Goal: Task Accomplishment & Management: Use online tool/utility

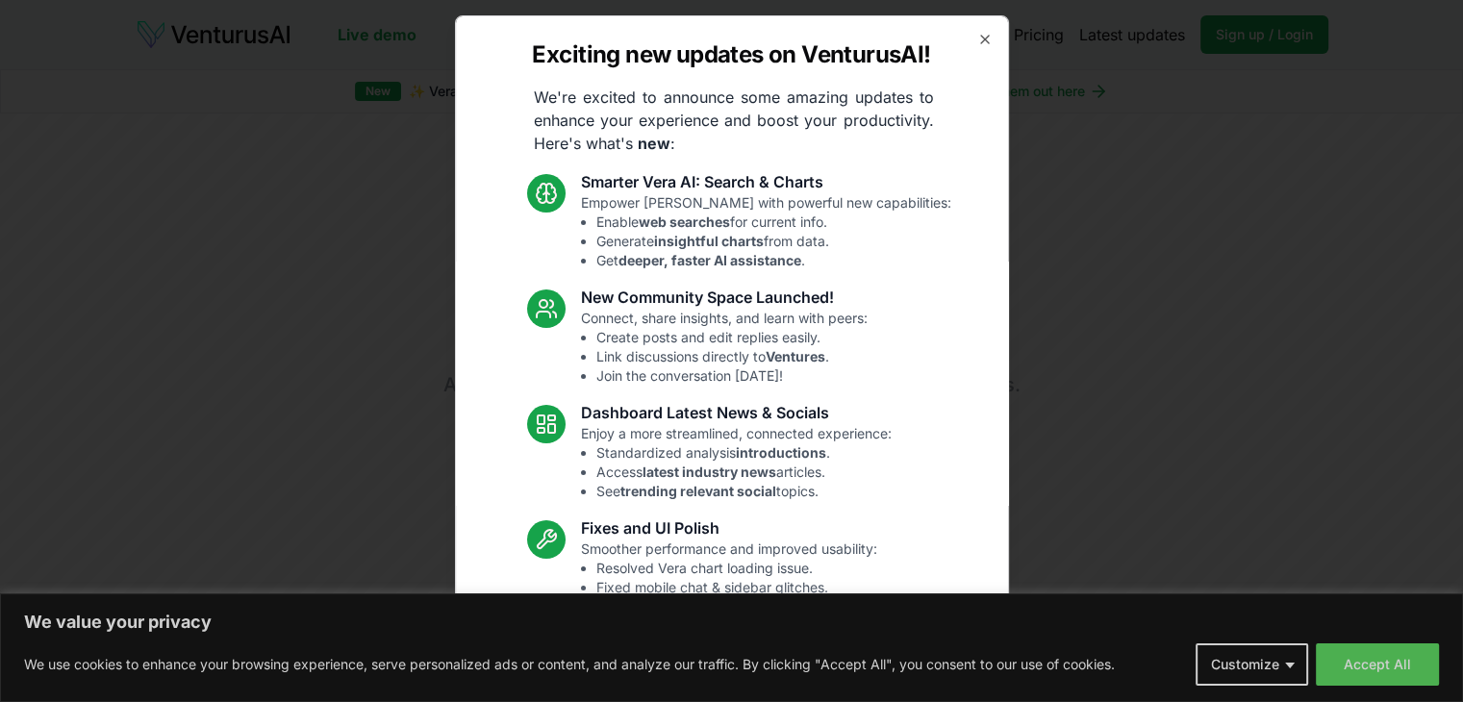
drag, startPoint x: 977, startPoint y: 36, endPoint x: 967, endPoint y: 44, distance: 13.7
click at [977, 37] on icon "button" at bounding box center [984, 39] width 15 height 15
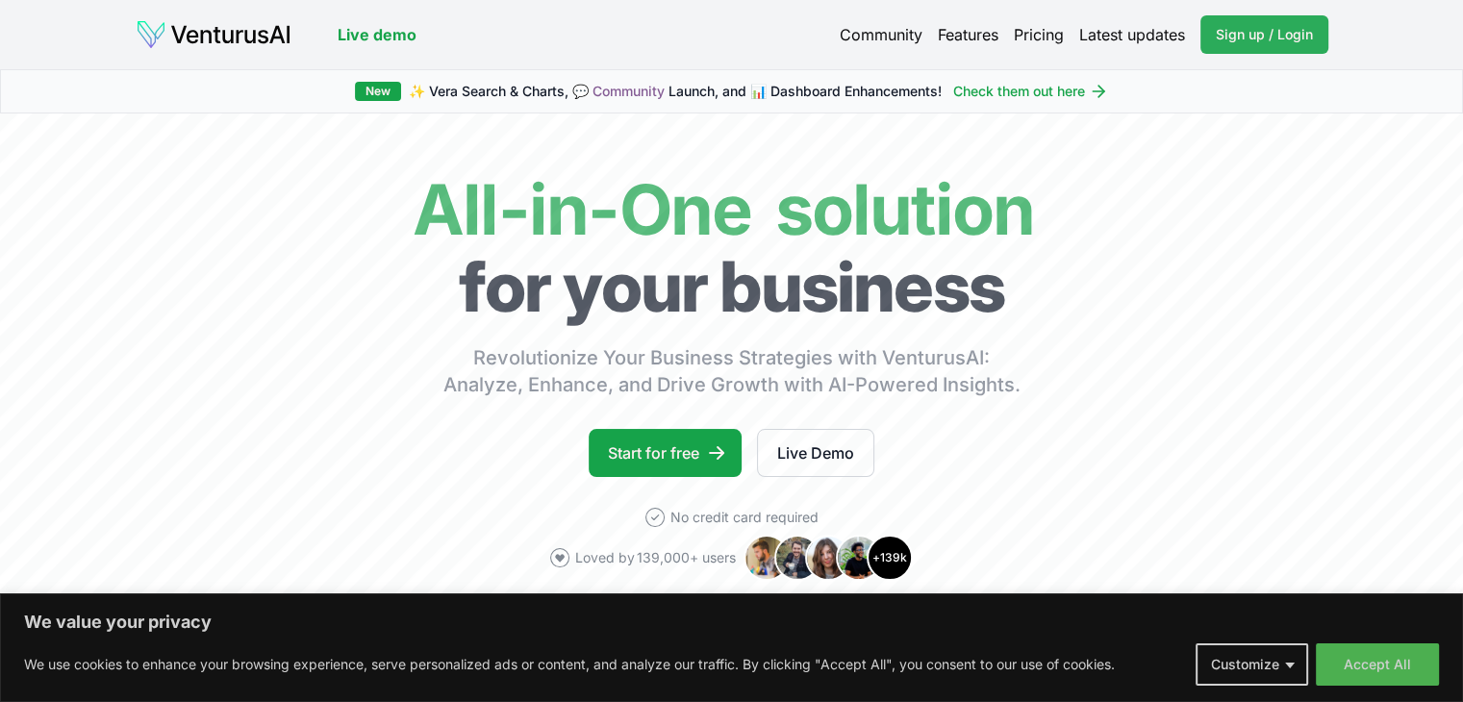
click at [1230, 42] on span "Sign up / Login" at bounding box center [1264, 34] width 97 height 19
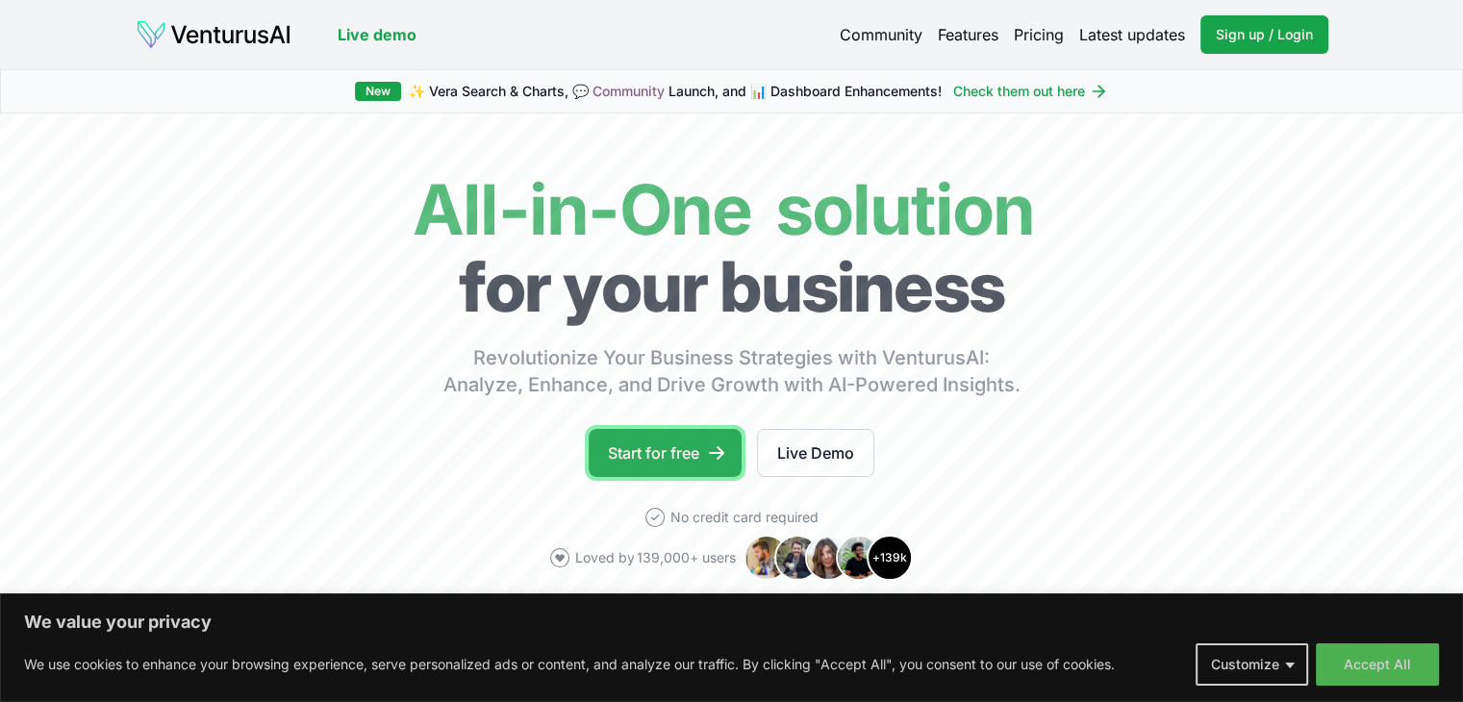
click at [630, 456] on link "Start for free" at bounding box center [665, 453] width 153 height 48
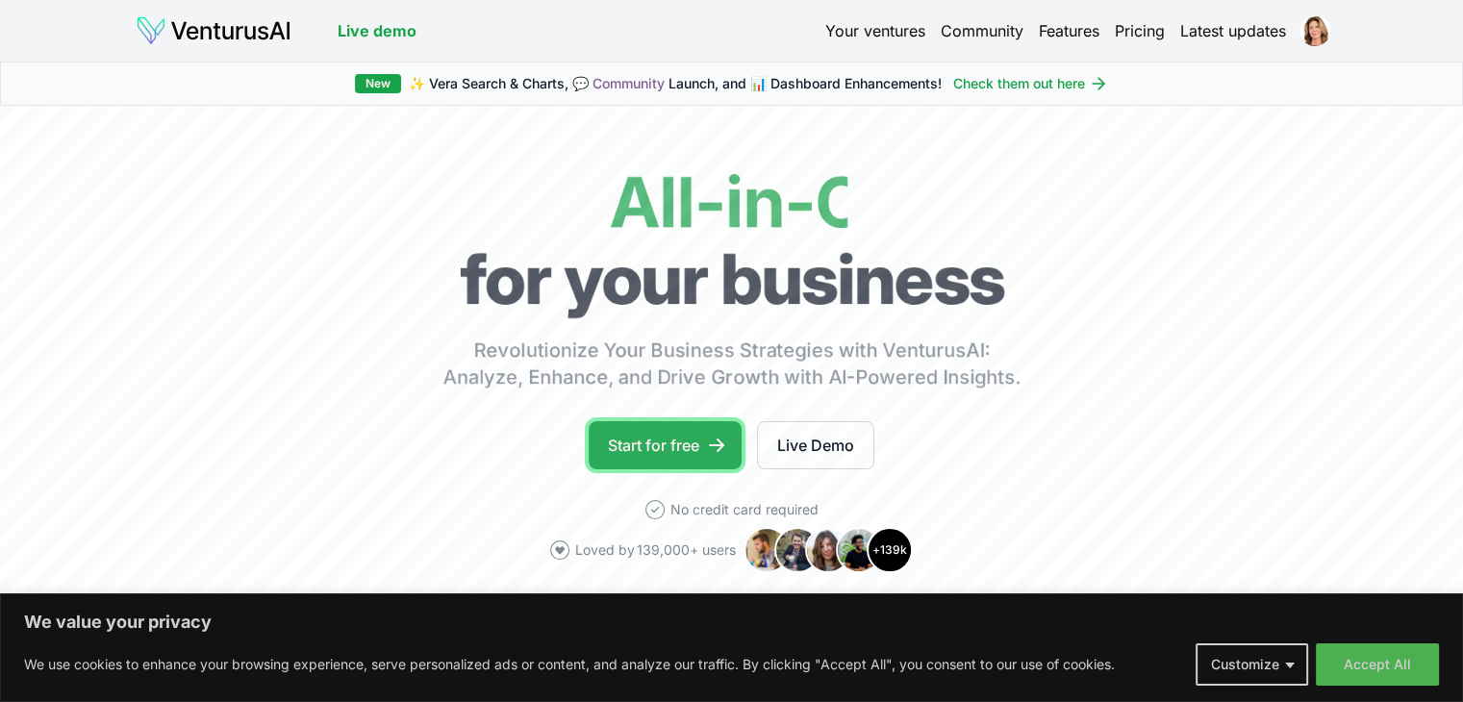
click at [671, 428] on link "Start for free" at bounding box center [665, 445] width 153 height 48
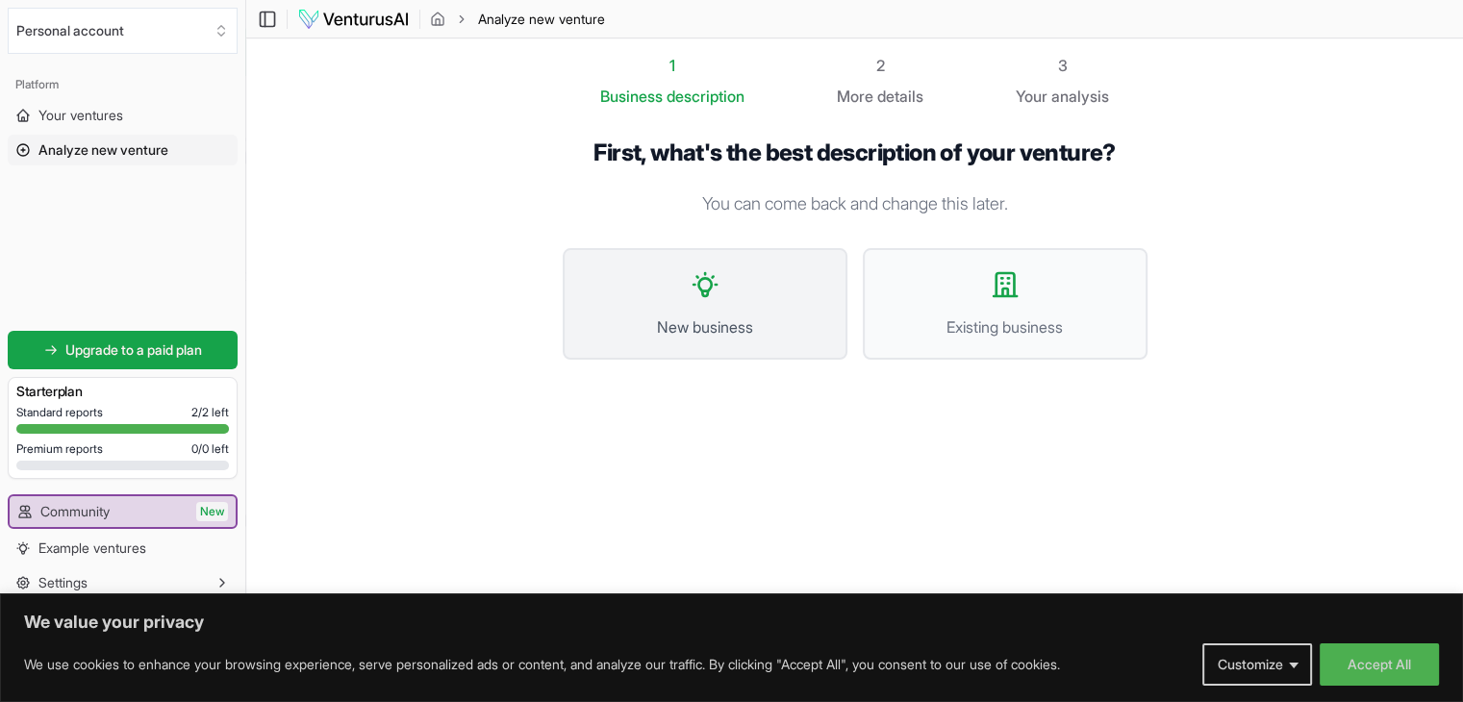
click at [658, 283] on button "New business" at bounding box center [705, 304] width 285 height 112
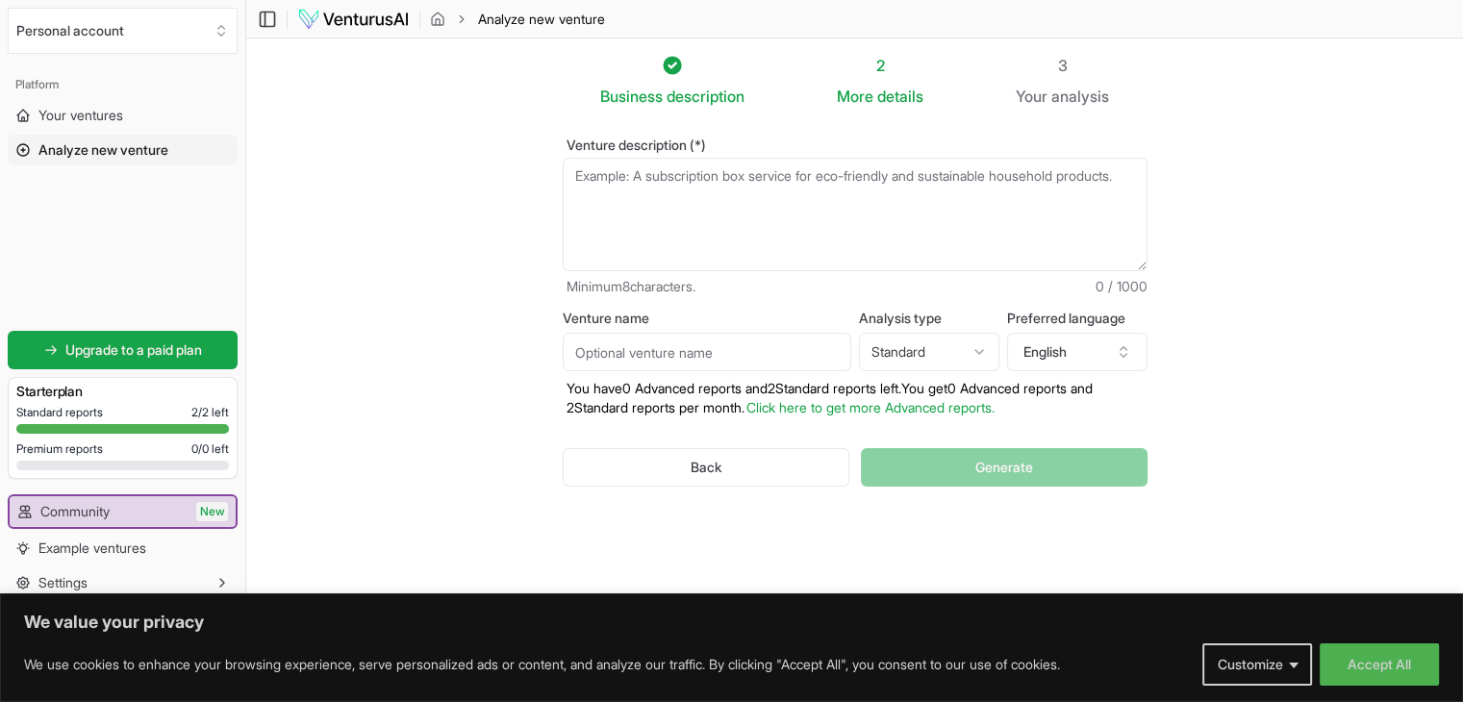
click at [679, 159] on textarea "Venture description (*)" at bounding box center [855, 215] width 585 height 114
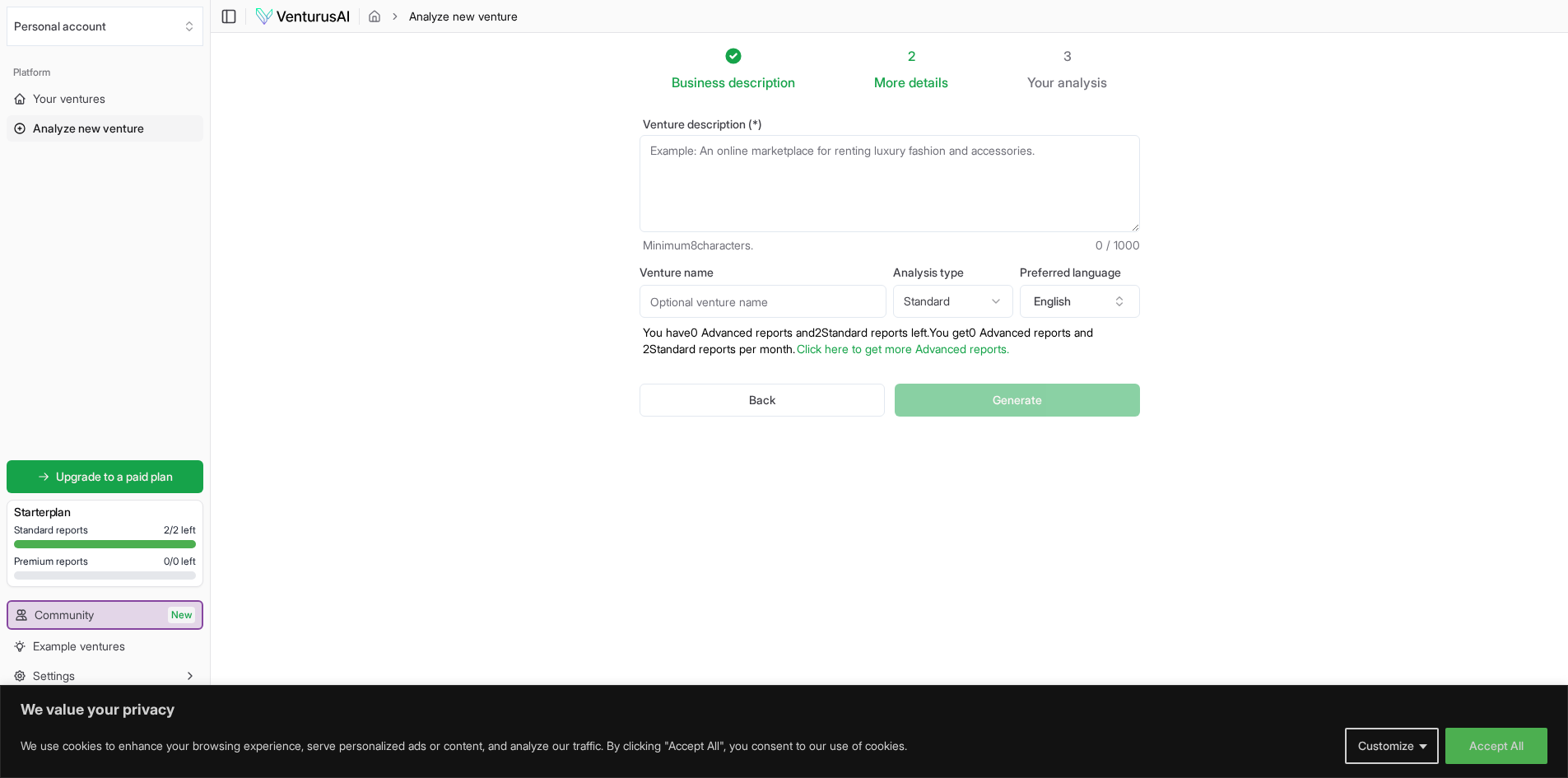
click at [676, 157] on textarea "Venture description (*)" at bounding box center [889, 184] width 500 height 98
paste textarea "“Twinfluence™ helps executives scale their influence by building AI-powered dig…"
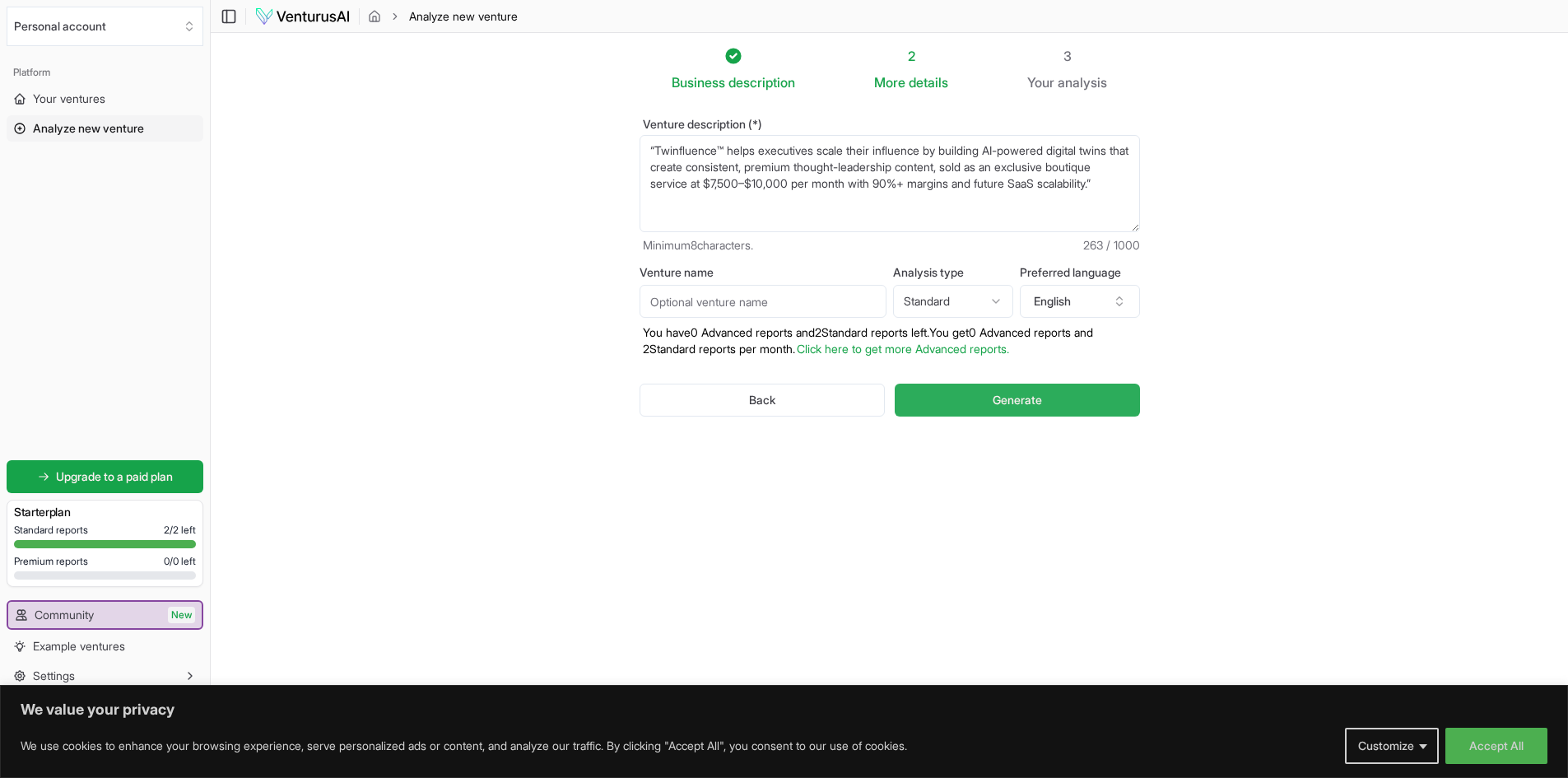
type textarea "“Twinfluence™ helps executives scale their influence by building AI-powered dig…"
click at [976, 409] on button "Generate" at bounding box center [1017, 400] width 245 height 33
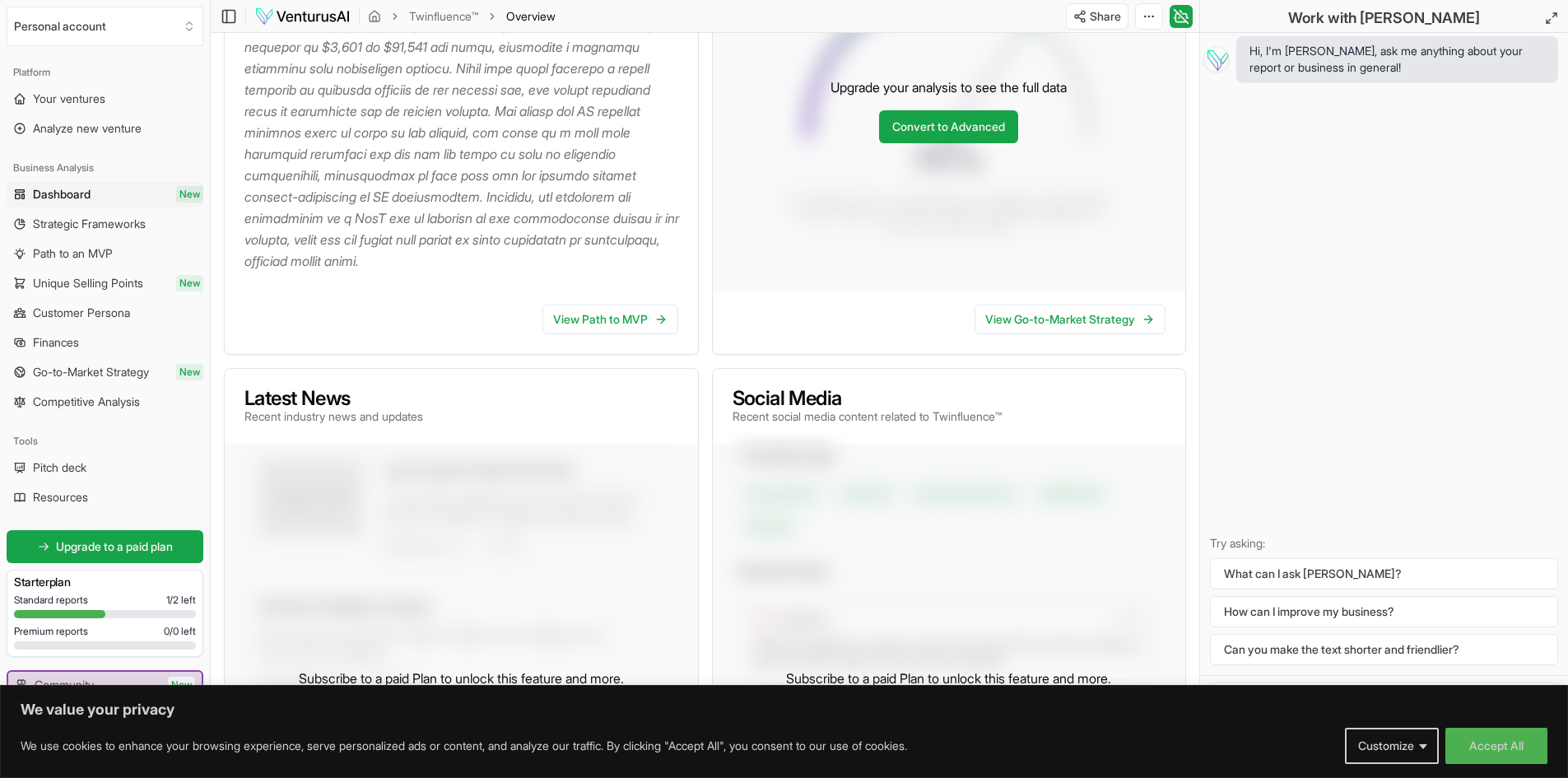
scroll to position [247, 0]
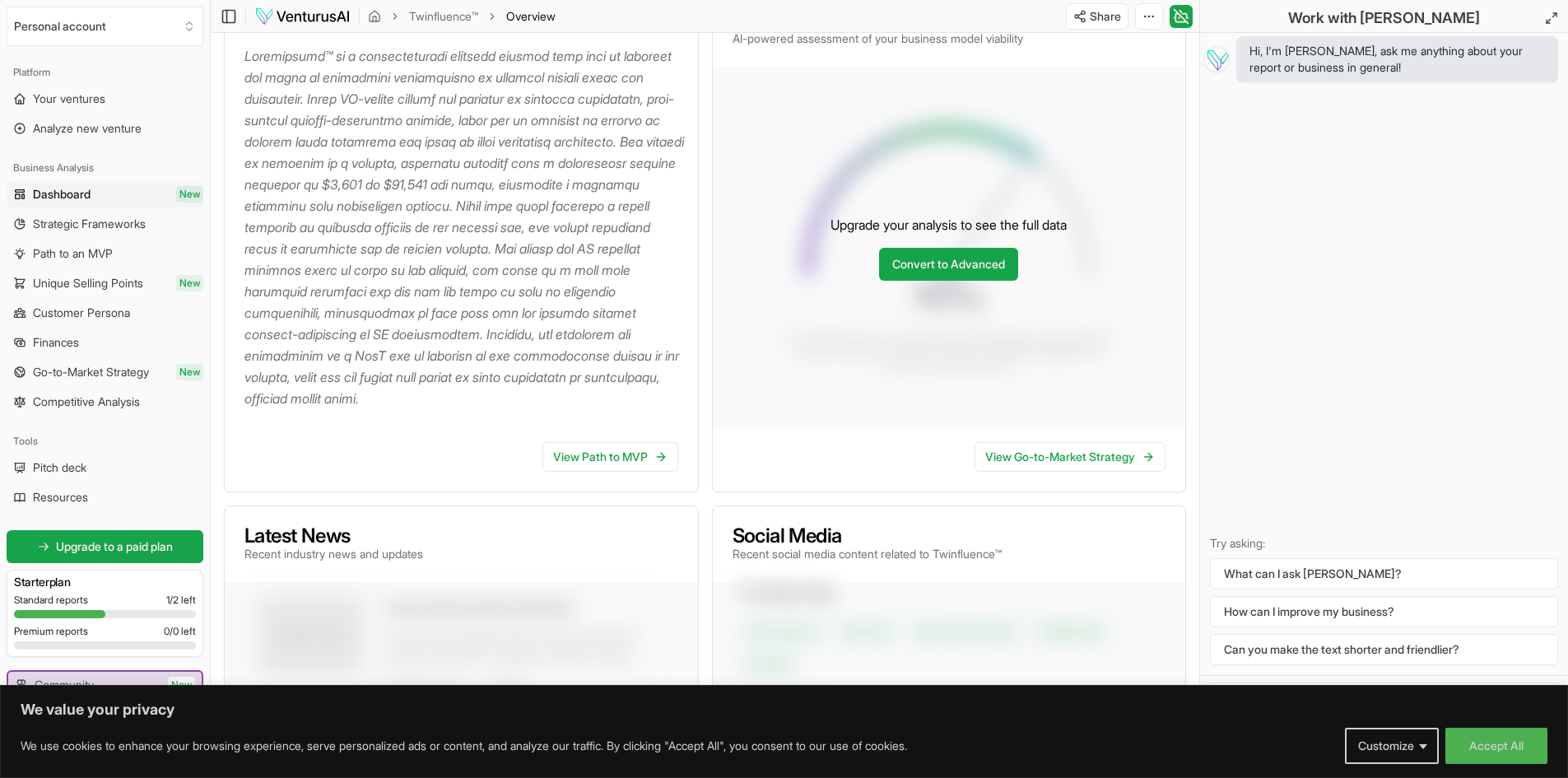
drag, startPoint x: 572, startPoint y: 456, endPoint x: 562, endPoint y: 476, distance: 22.4
click at [572, 456] on link "View Path to MVP" at bounding box center [610, 457] width 136 height 30
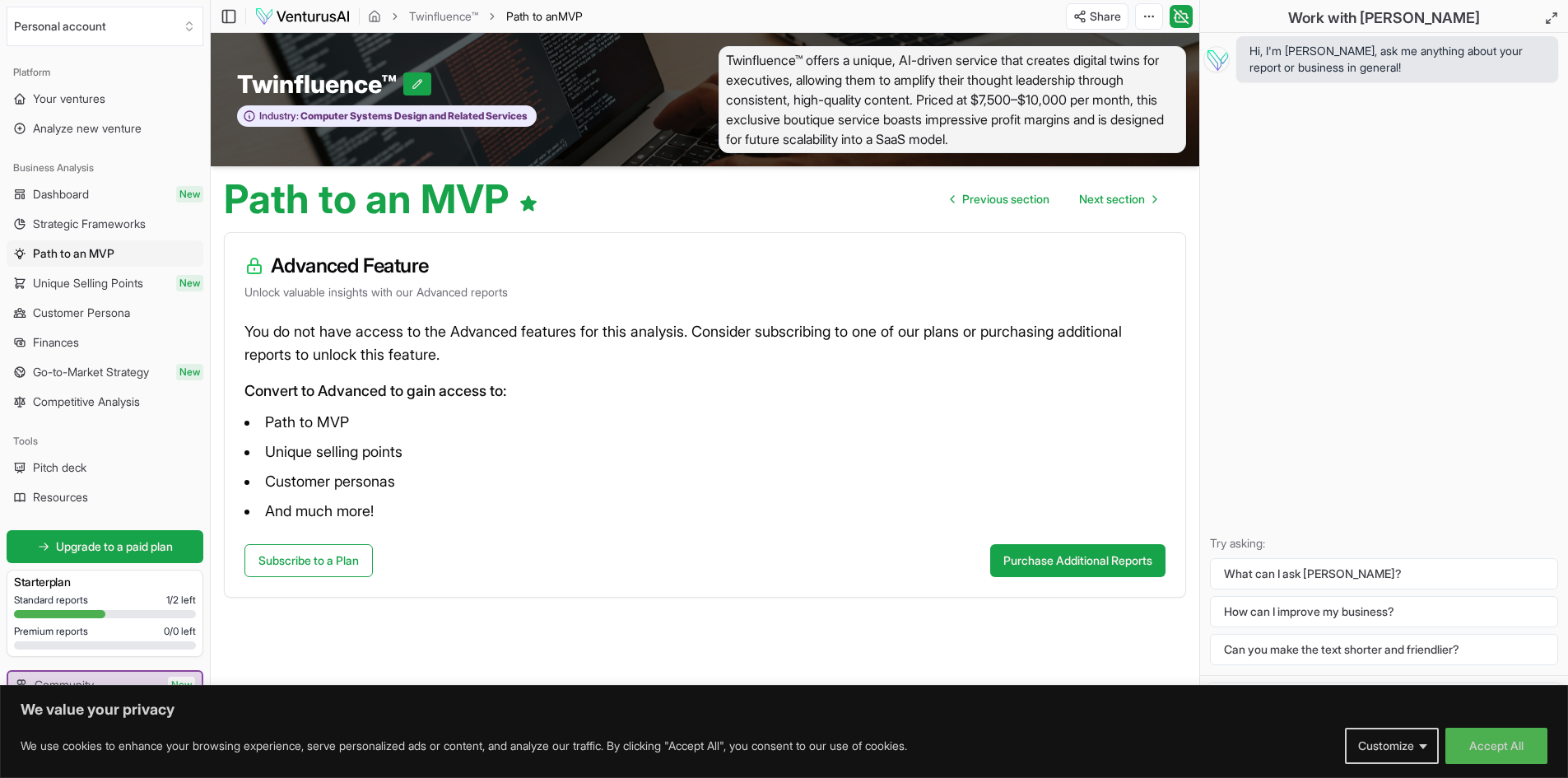
drag, startPoint x: 77, startPoint y: 203, endPoint x: 206, endPoint y: 234, distance: 132.7
click at [77, 204] on link "Dashboard New" at bounding box center [105, 194] width 197 height 27
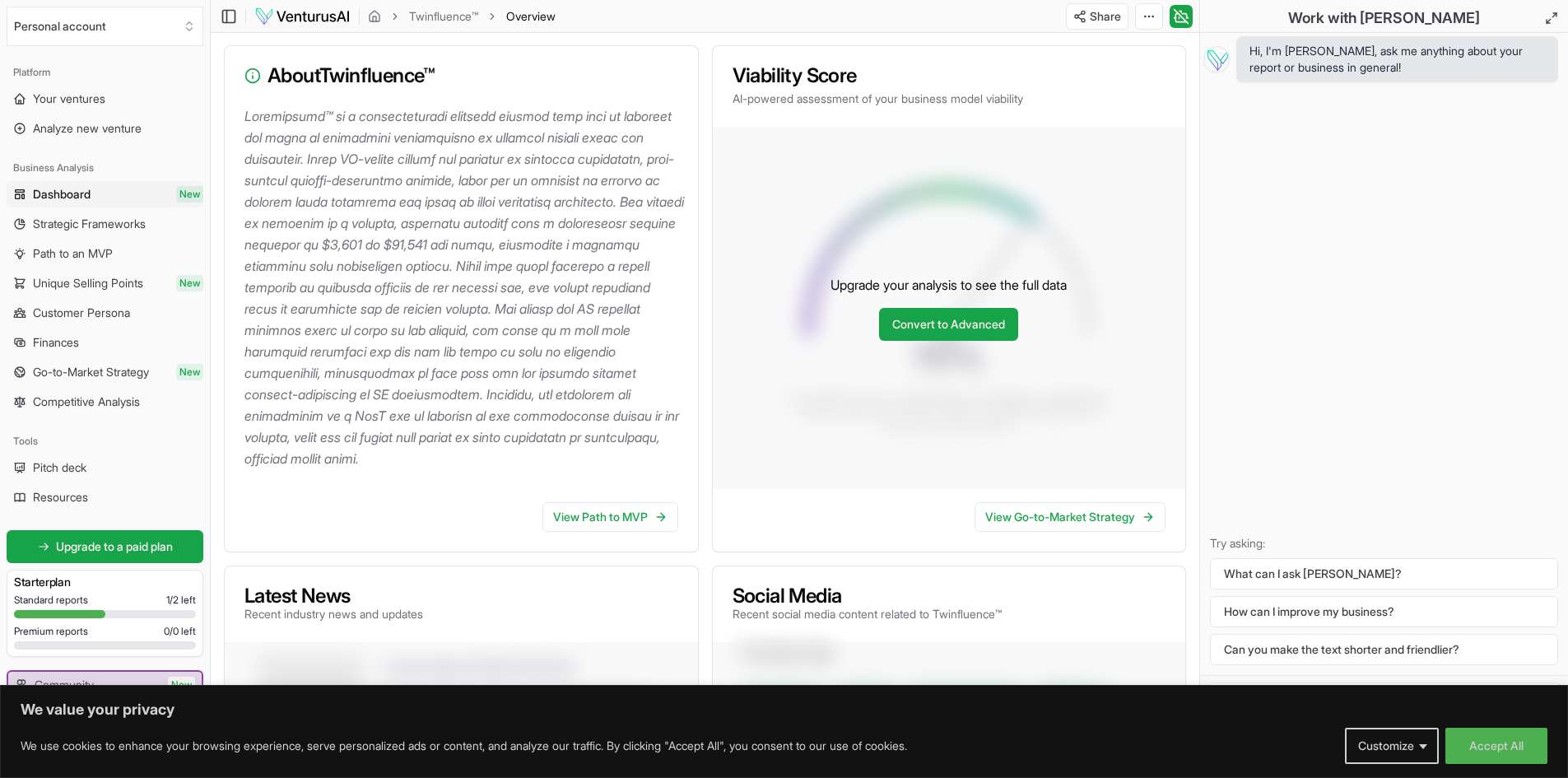
scroll to position [164, 0]
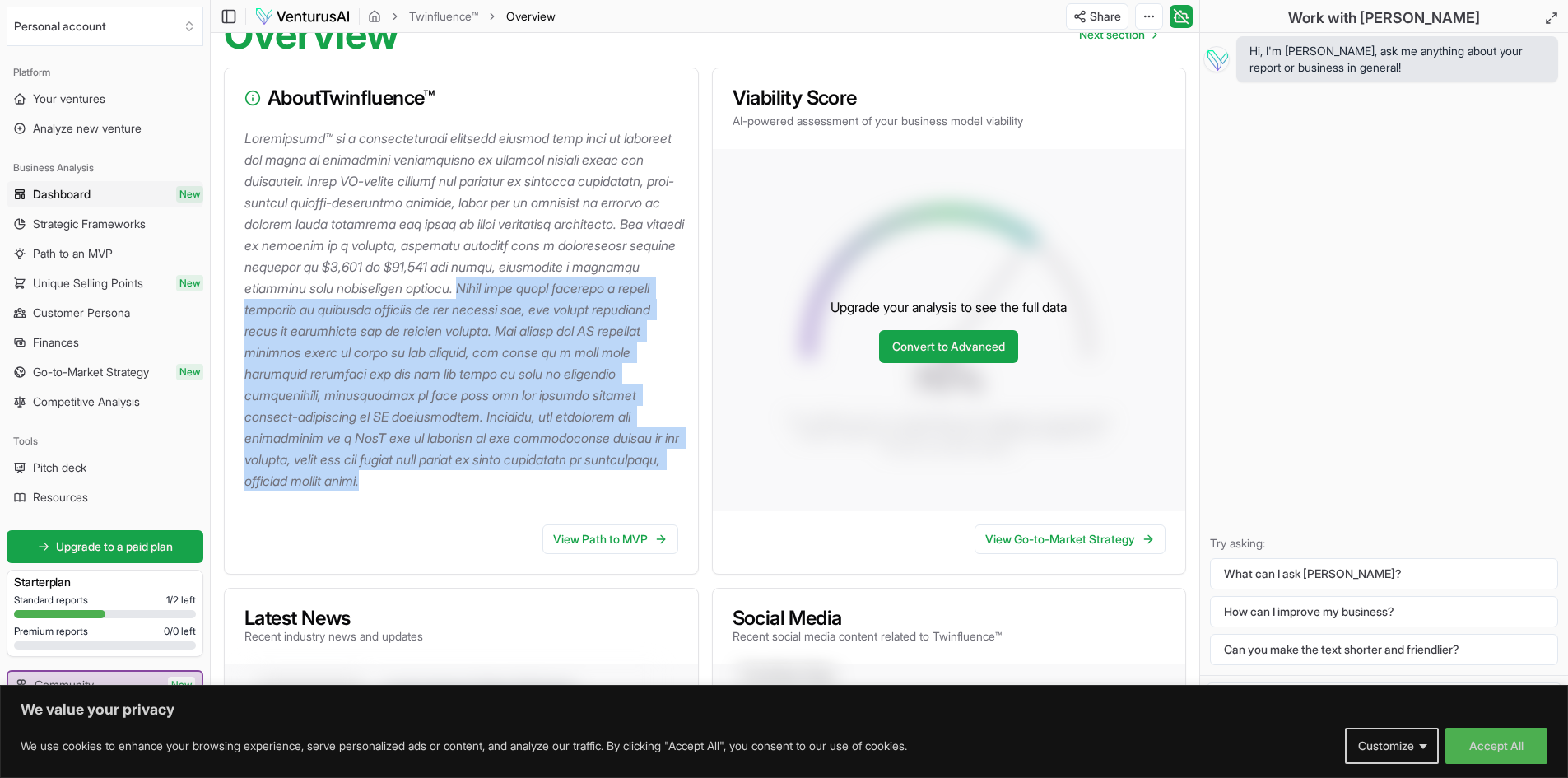
drag, startPoint x: 645, startPoint y: 288, endPoint x: 624, endPoint y: 477, distance: 190.2
click at [624, 477] on p at bounding box center [464, 309] width 441 height 364
copy p "While this model presents a unique approach to personal branding in the digital…"
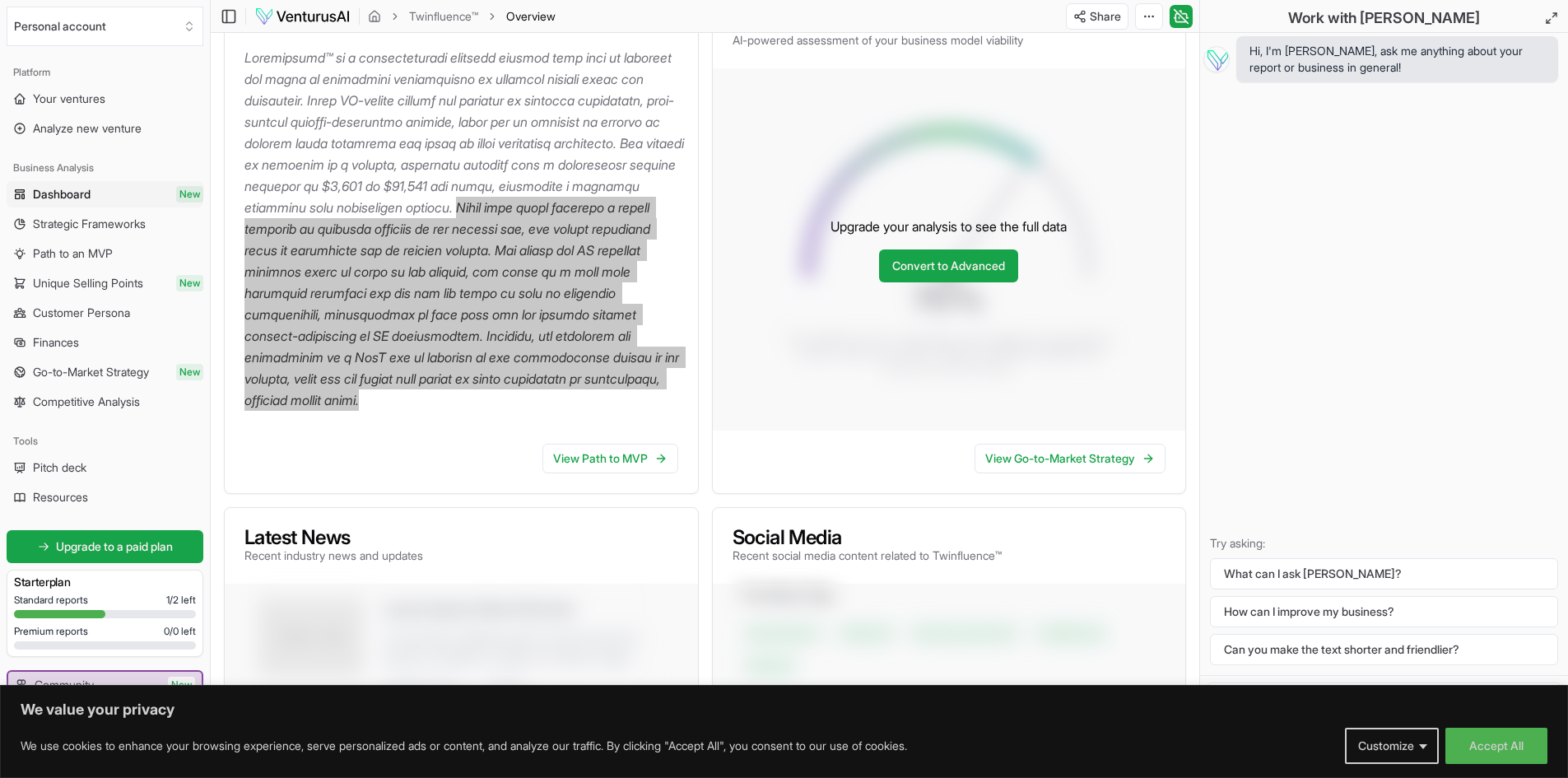
scroll to position [412, 0]
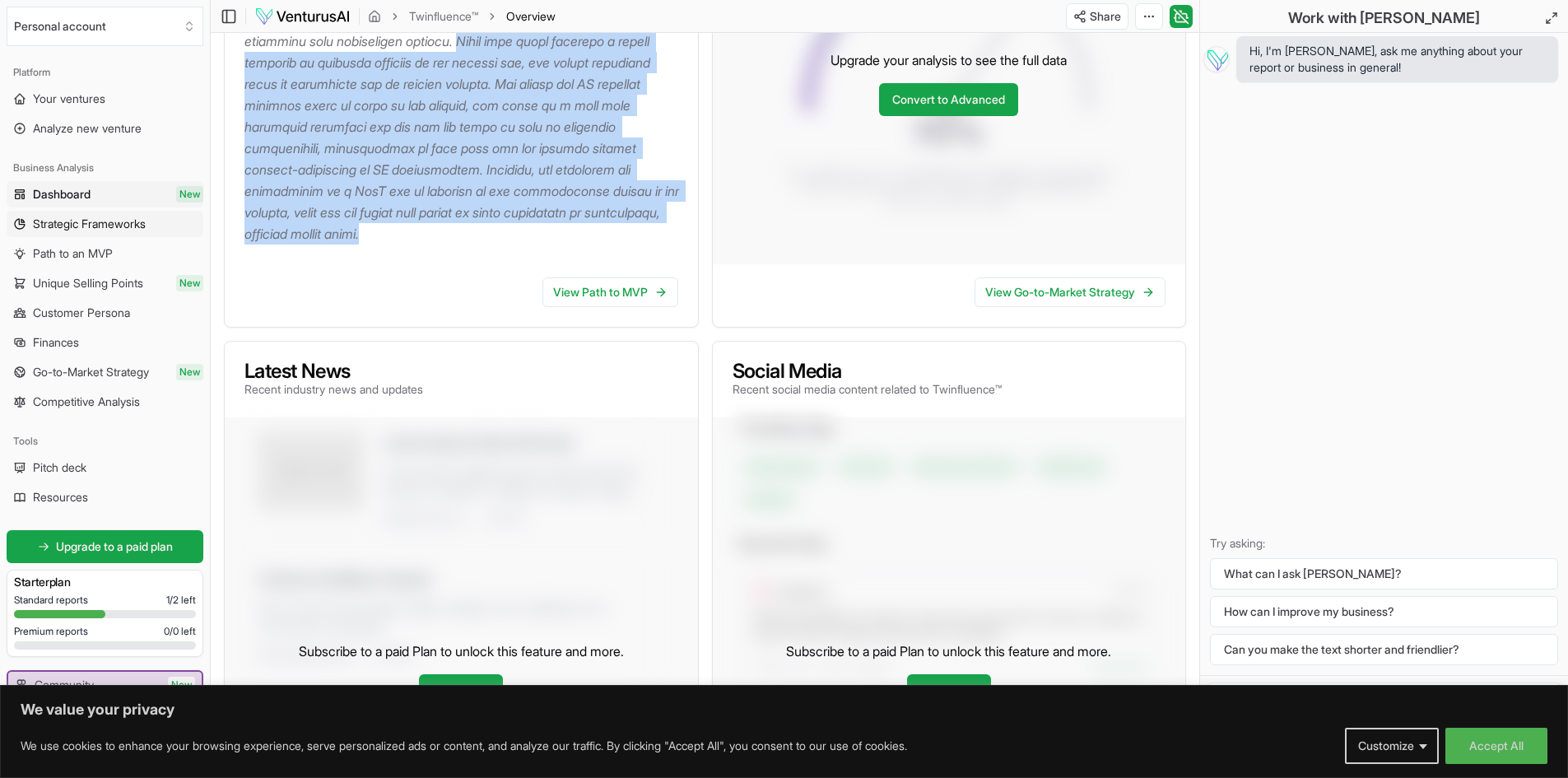
click at [105, 218] on span "Strategic Frameworks" at bounding box center [89, 223] width 113 height 16
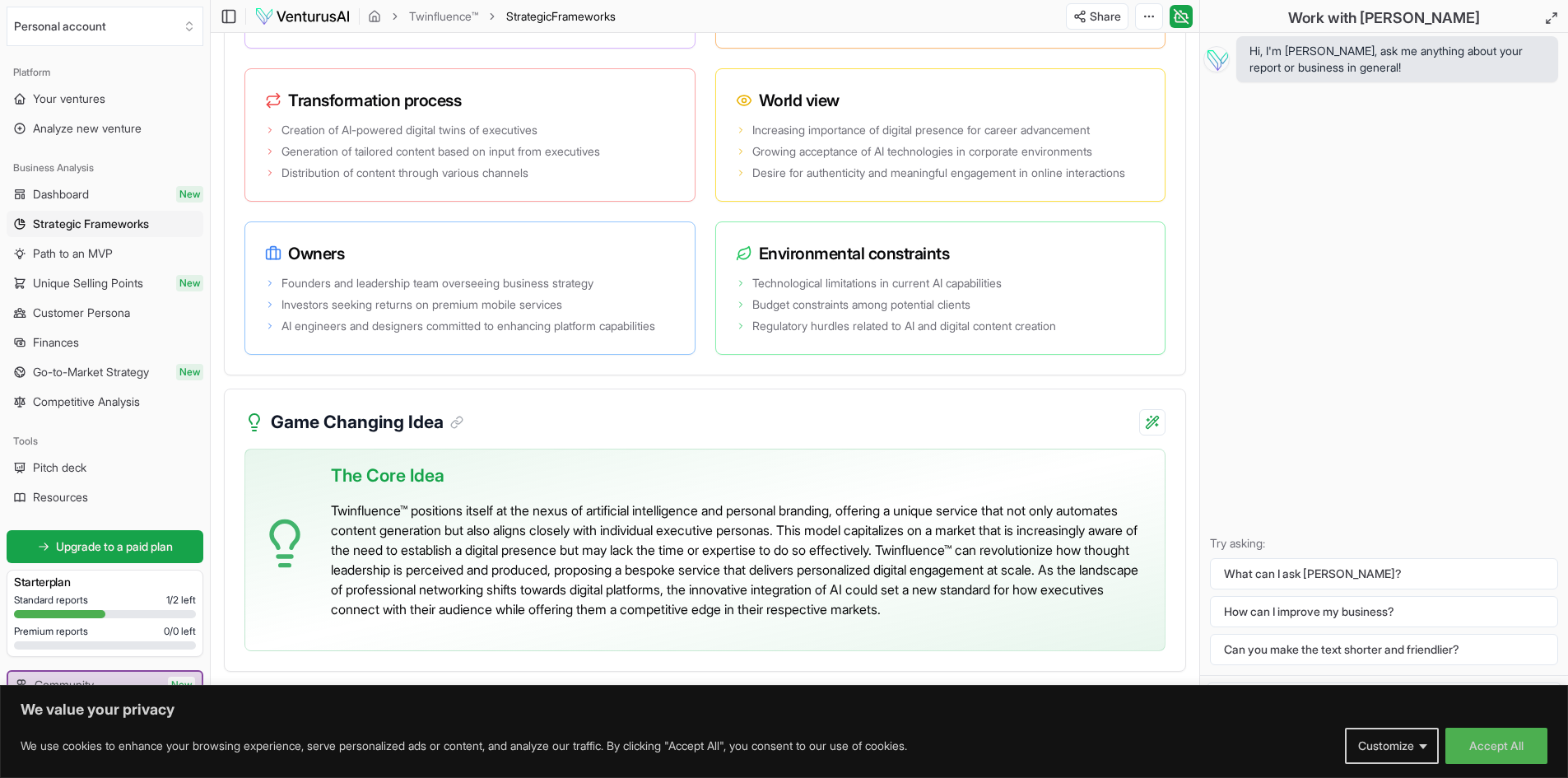
scroll to position [3498, 0]
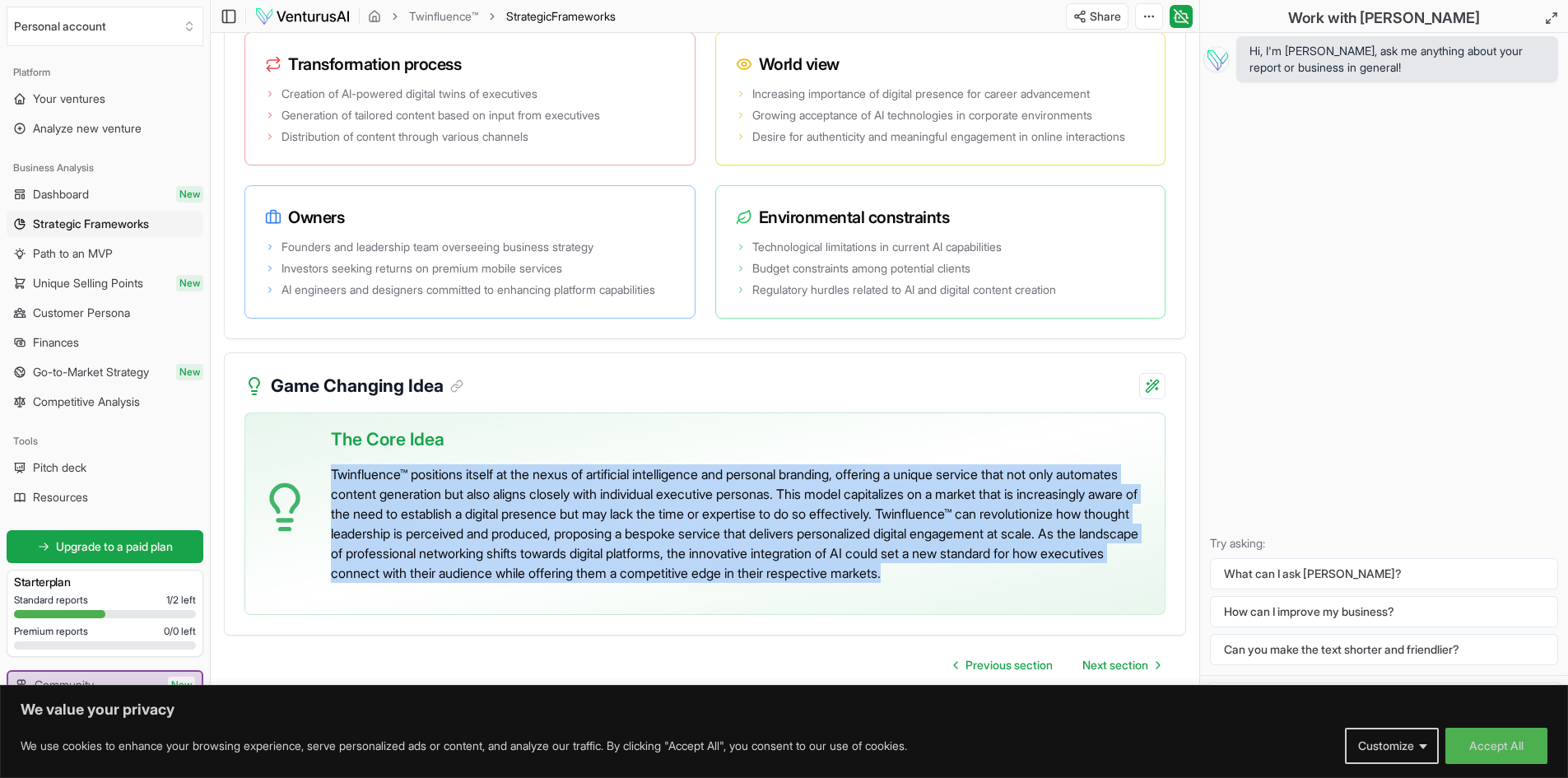
drag, startPoint x: 406, startPoint y: 581, endPoint x: 333, endPoint y: 451, distance: 149.1
click at [333, 465] on p "Twinfluence™ positions itself at the nexus of artificial intelligence and perso…" at bounding box center [741, 524] width 820 height 119
copy p "Twinfluence™ positions itself at the nexus of artificial intelligence and perso…"
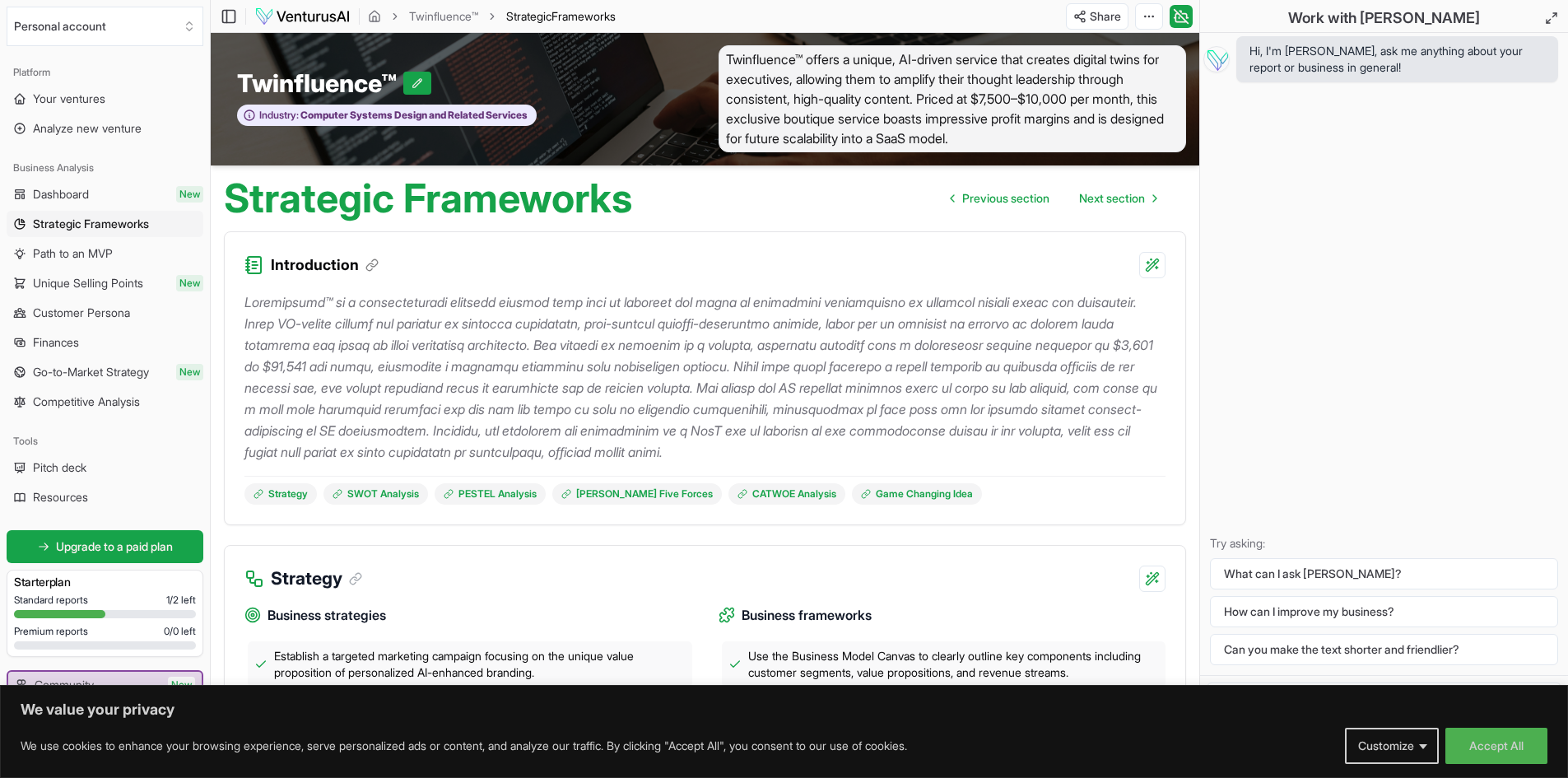
scroll to position [0, 0]
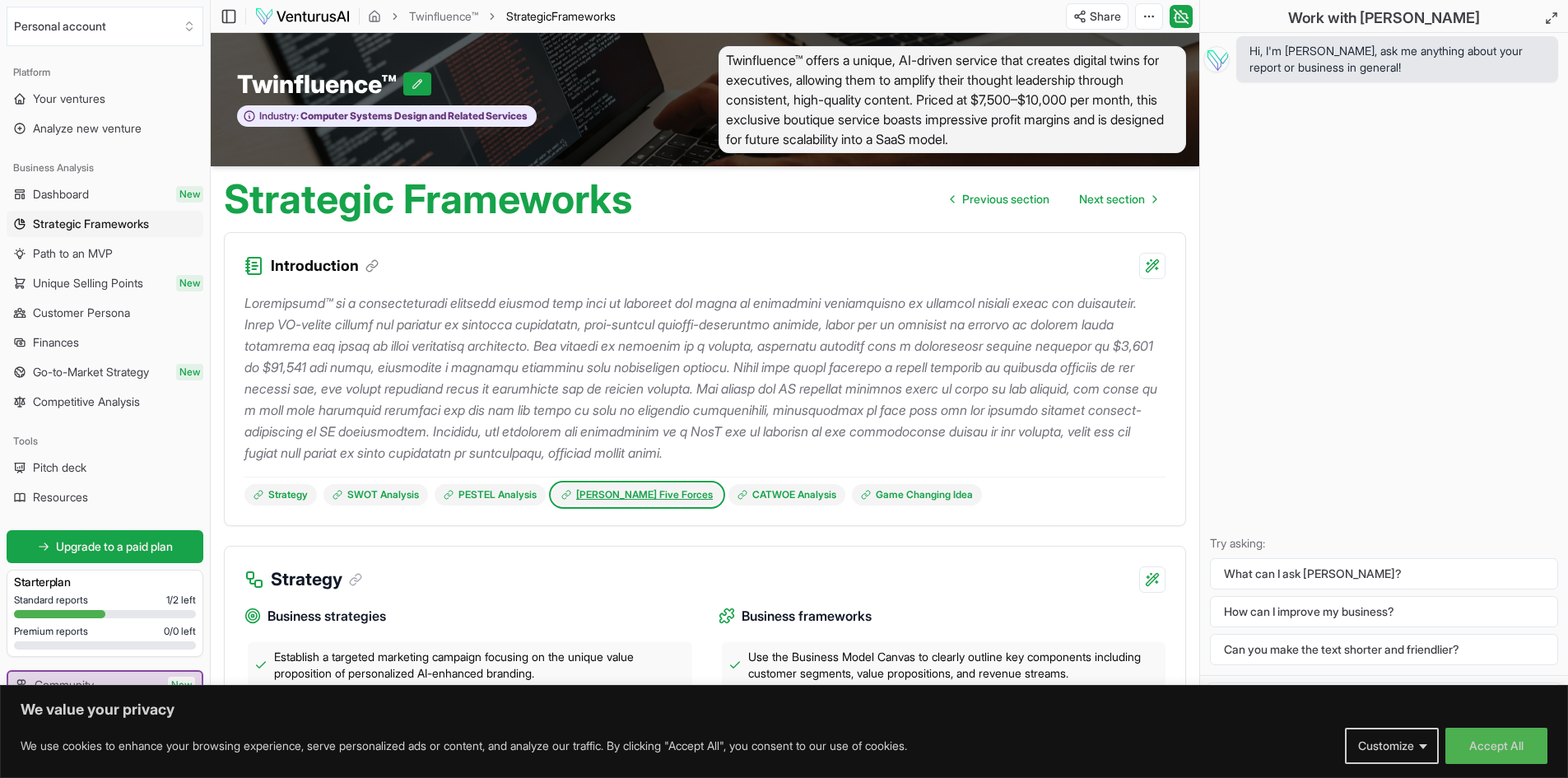
click at [632, 502] on link "Porter's Five Forces" at bounding box center [637, 495] width 169 height 21
click at [1116, 193] on span "Next section" at bounding box center [1111, 199] width 66 height 16
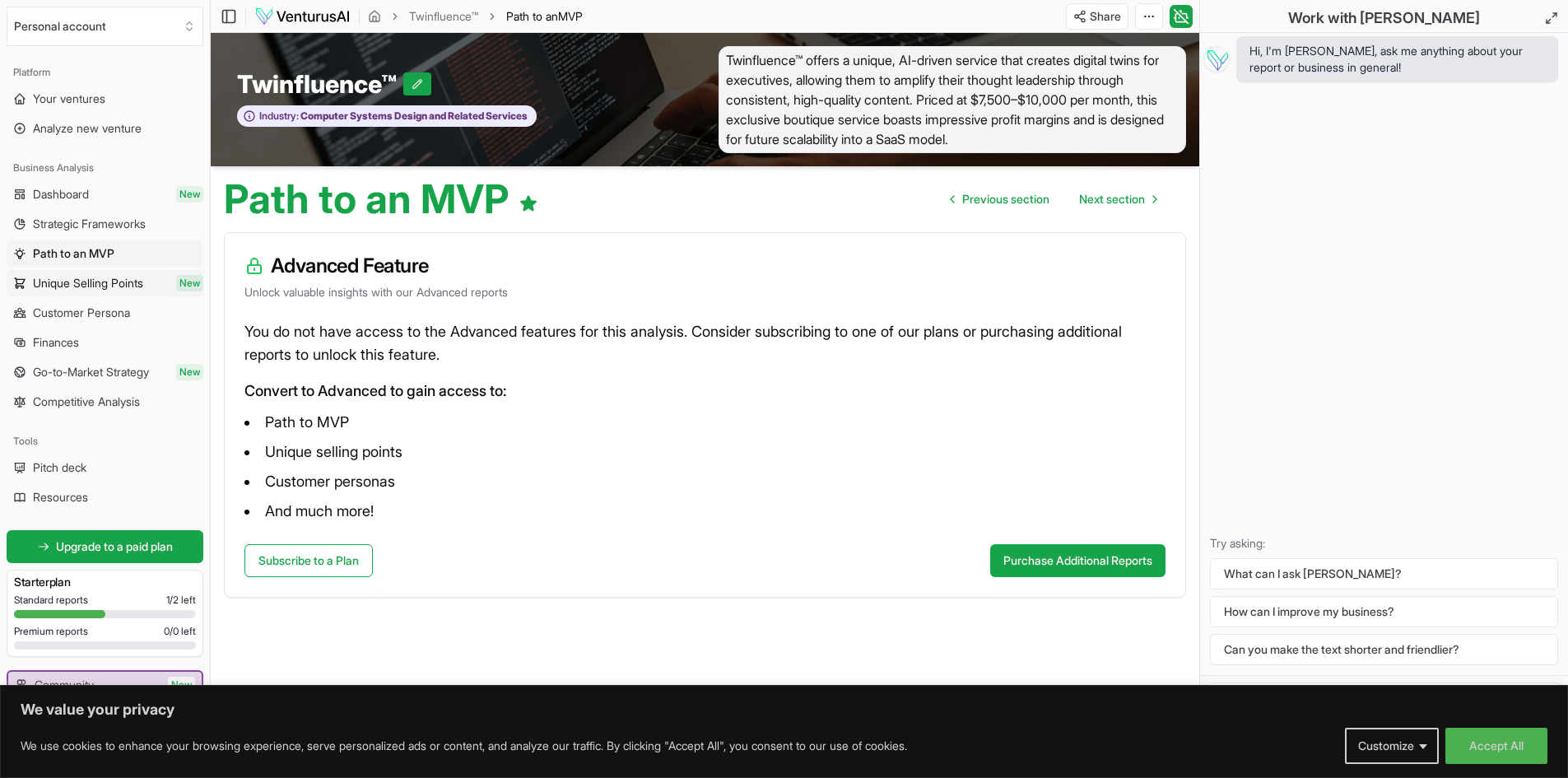
click at [86, 281] on span "Unique Selling Points" at bounding box center [87, 282] width 110 height 16
click at [75, 128] on span "Analyze new venture" at bounding box center [86, 128] width 109 height 16
click at [80, 214] on link "Strategic Frameworks" at bounding box center [105, 223] width 197 height 27
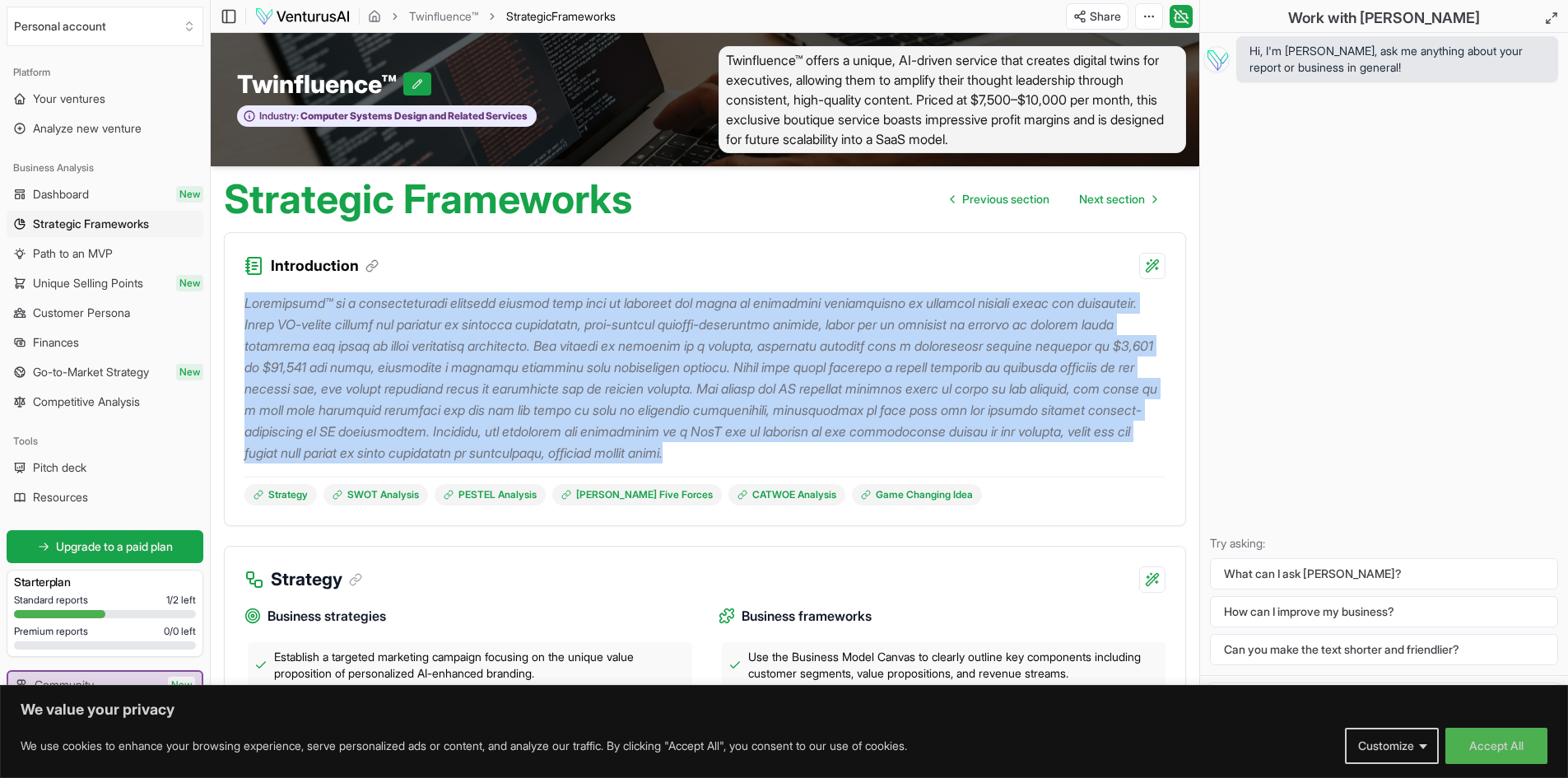
drag, startPoint x: 243, startPoint y: 302, endPoint x: 914, endPoint y: 455, distance: 688.2
click at [914, 455] on div "Strategy SWOT Analysis PESTEL Analysis Porter's Five Forces CATWOE Analysis Gam…" at bounding box center [705, 402] width 961 height 246
copy p "Twinfluence™ is a groundbreaking business concept that aims to leverage the pow…"
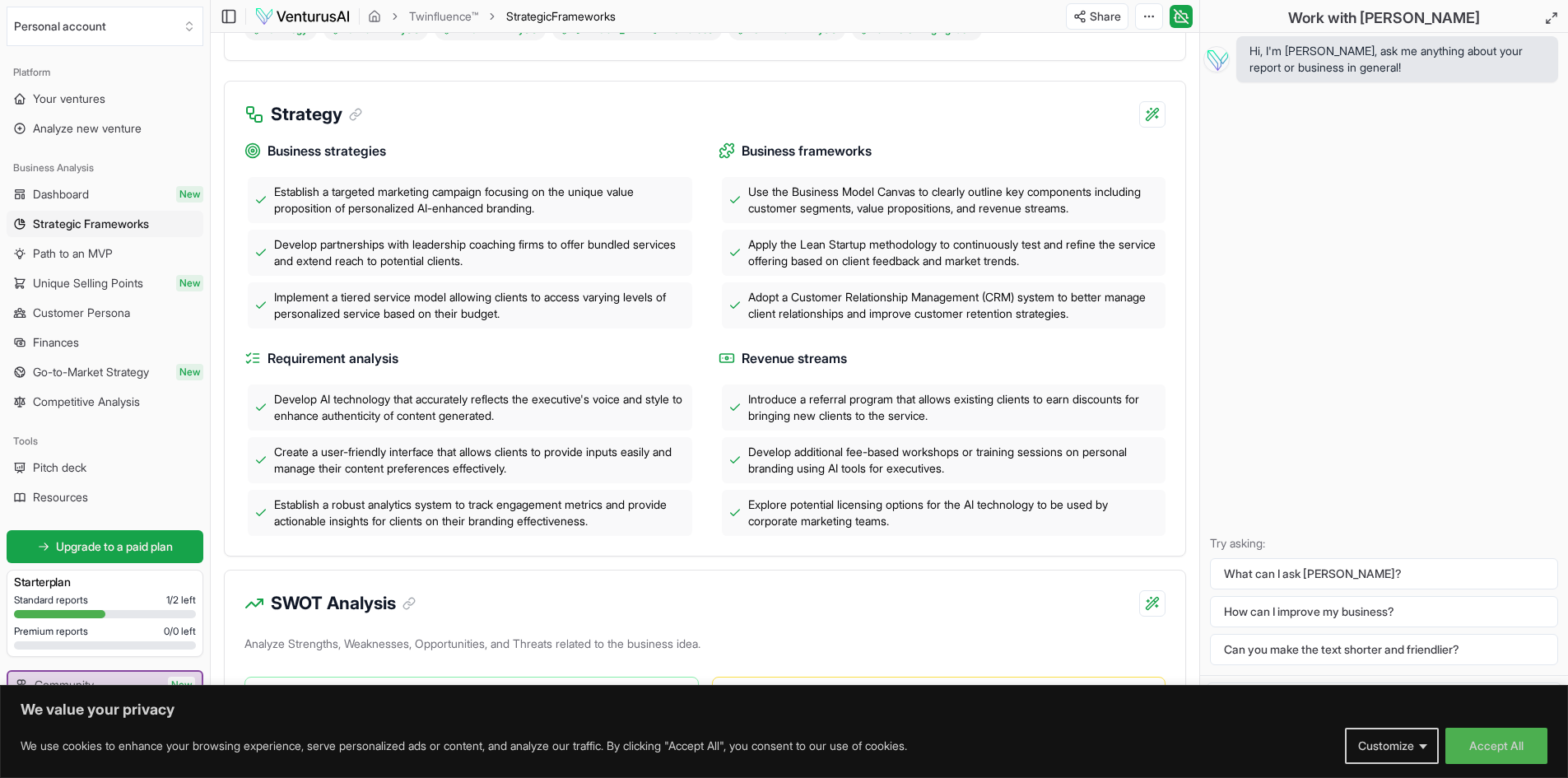
scroll to position [412, 0]
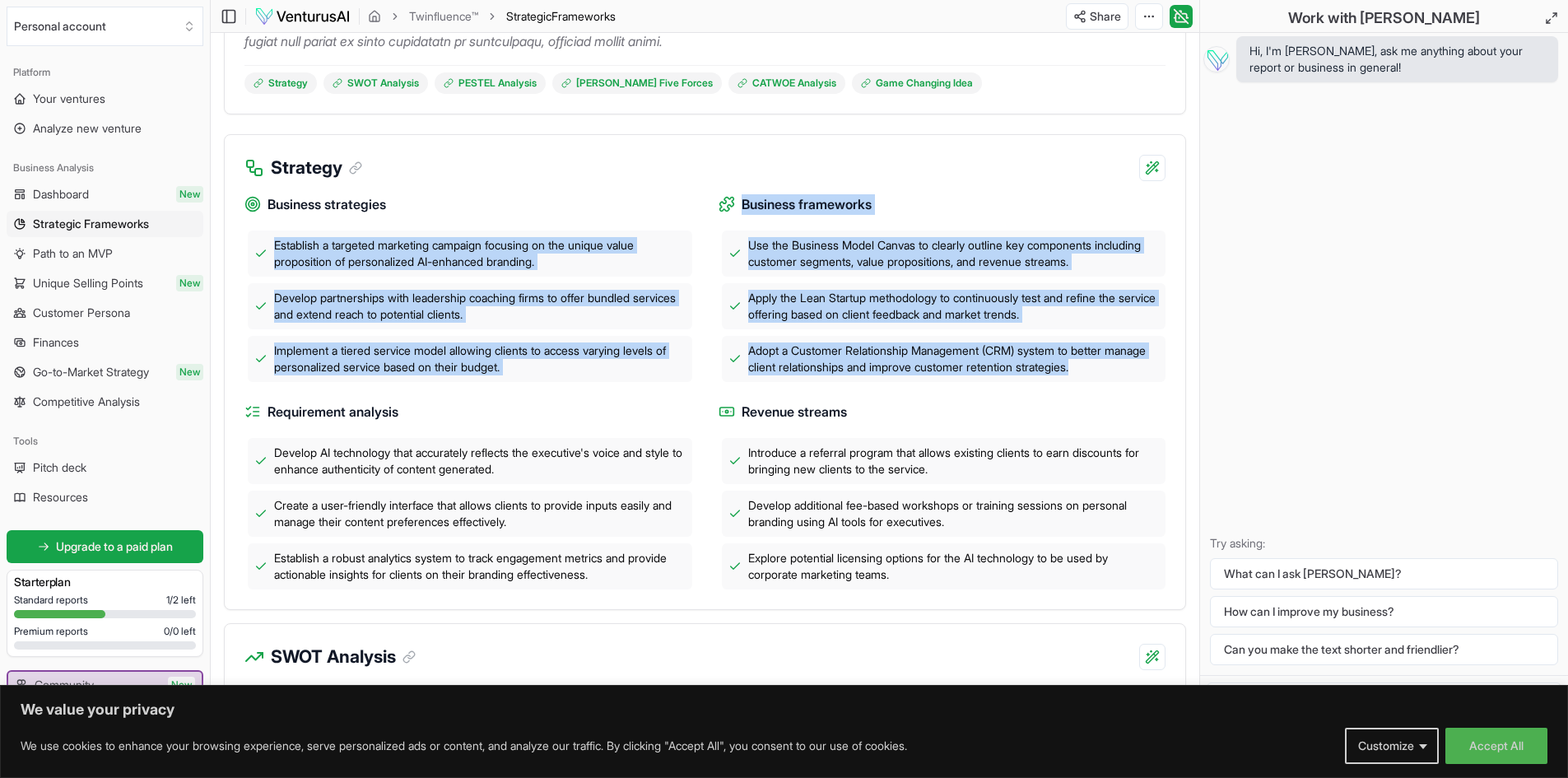
drag, startPoint x: 269, startPoint y: 245, endPoint x: 1152, endPoint y: 378, distance: 893.0
click at [1152, 378] on div "Business strategies Establish a targeted marketing campaign focusing on the uni…" at bounding box center [705, 385] width 921 height 408
copy div "Establish a targeted marketing campaign focusing on the unique value propositio…"
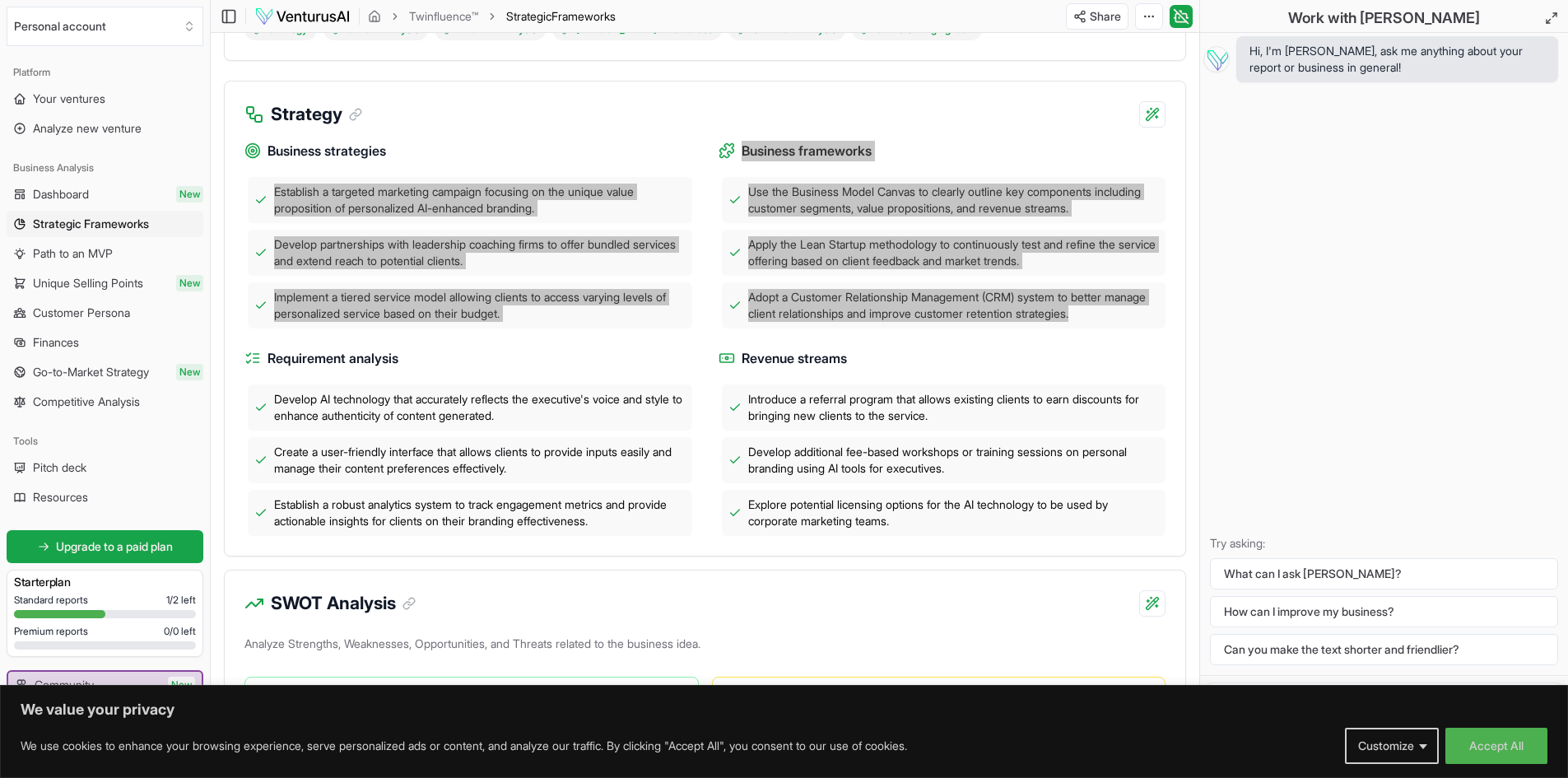
scroll to position [494, 0]
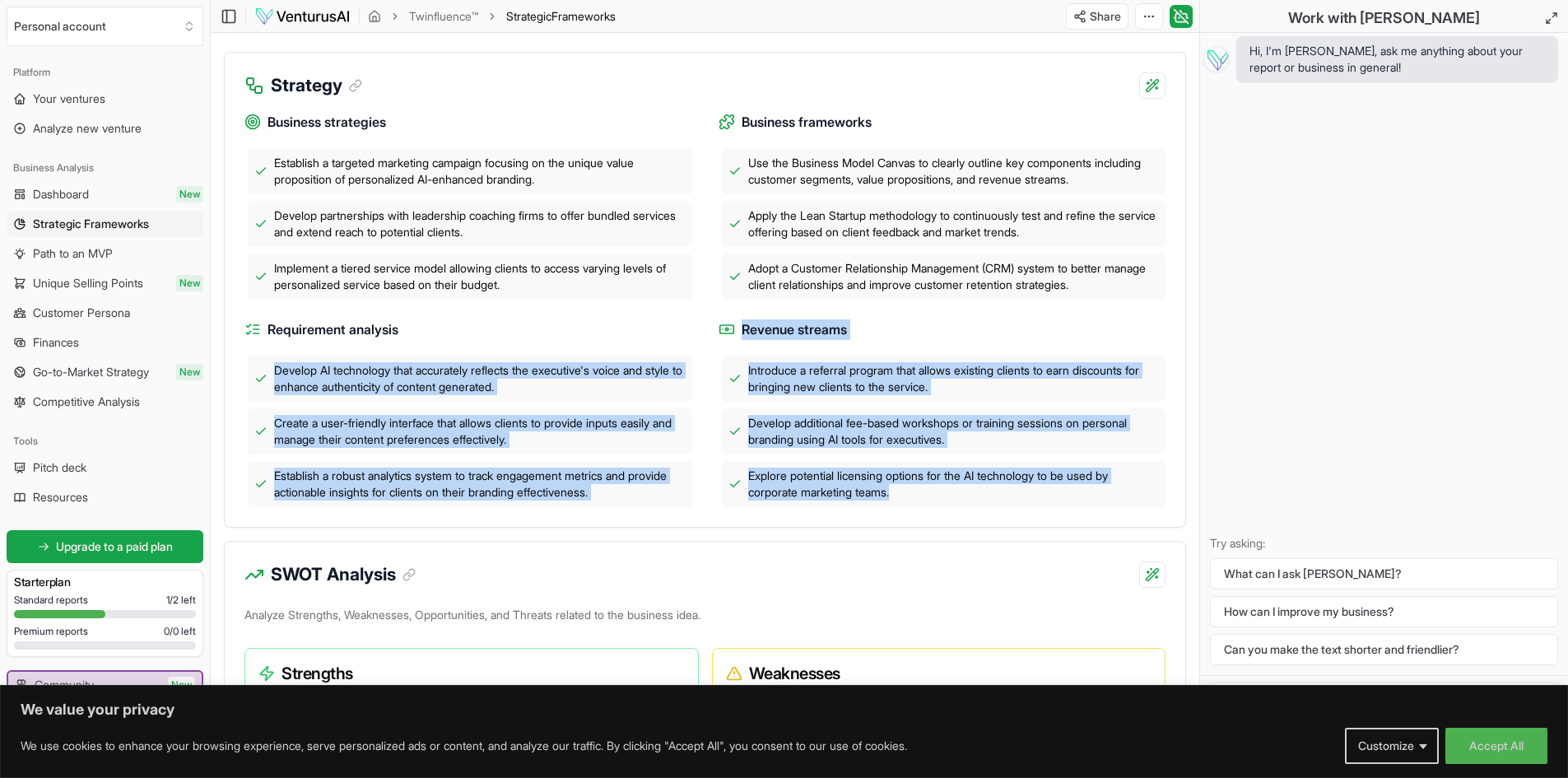
drag, startPoint x: 265, startPoint y: 356, endPoint x: 989, endPoint y: 514, distance: 741.0
click at [989, 514] on div "Business strategies Establish a targeted marketing campaign focusing on the uni…" at bounding box center [705, 312] width 961 height 428
copy div "Develop AI technology that accurately reflects the executive's voice and style …"
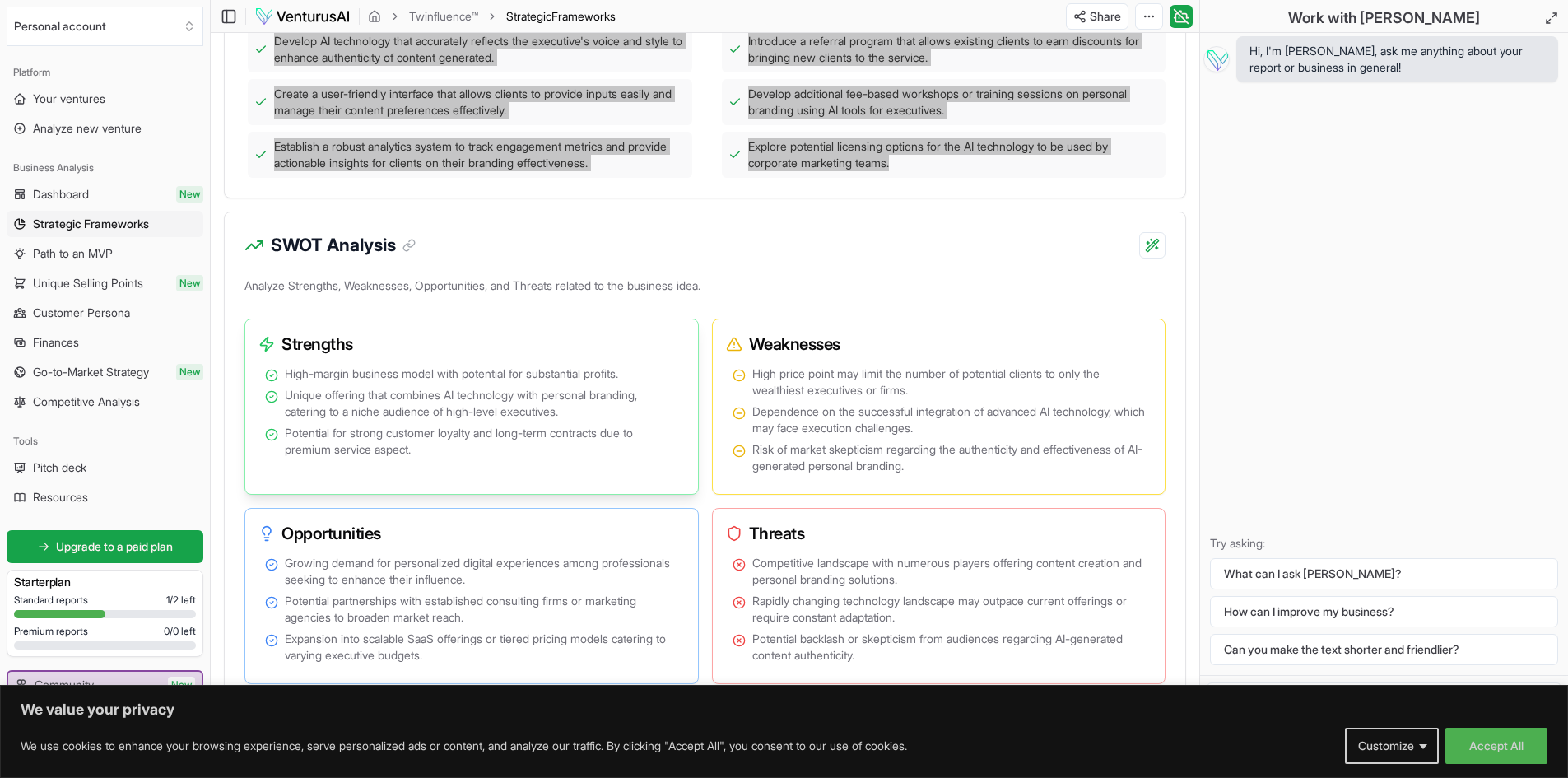
scroll to position [906, 0]
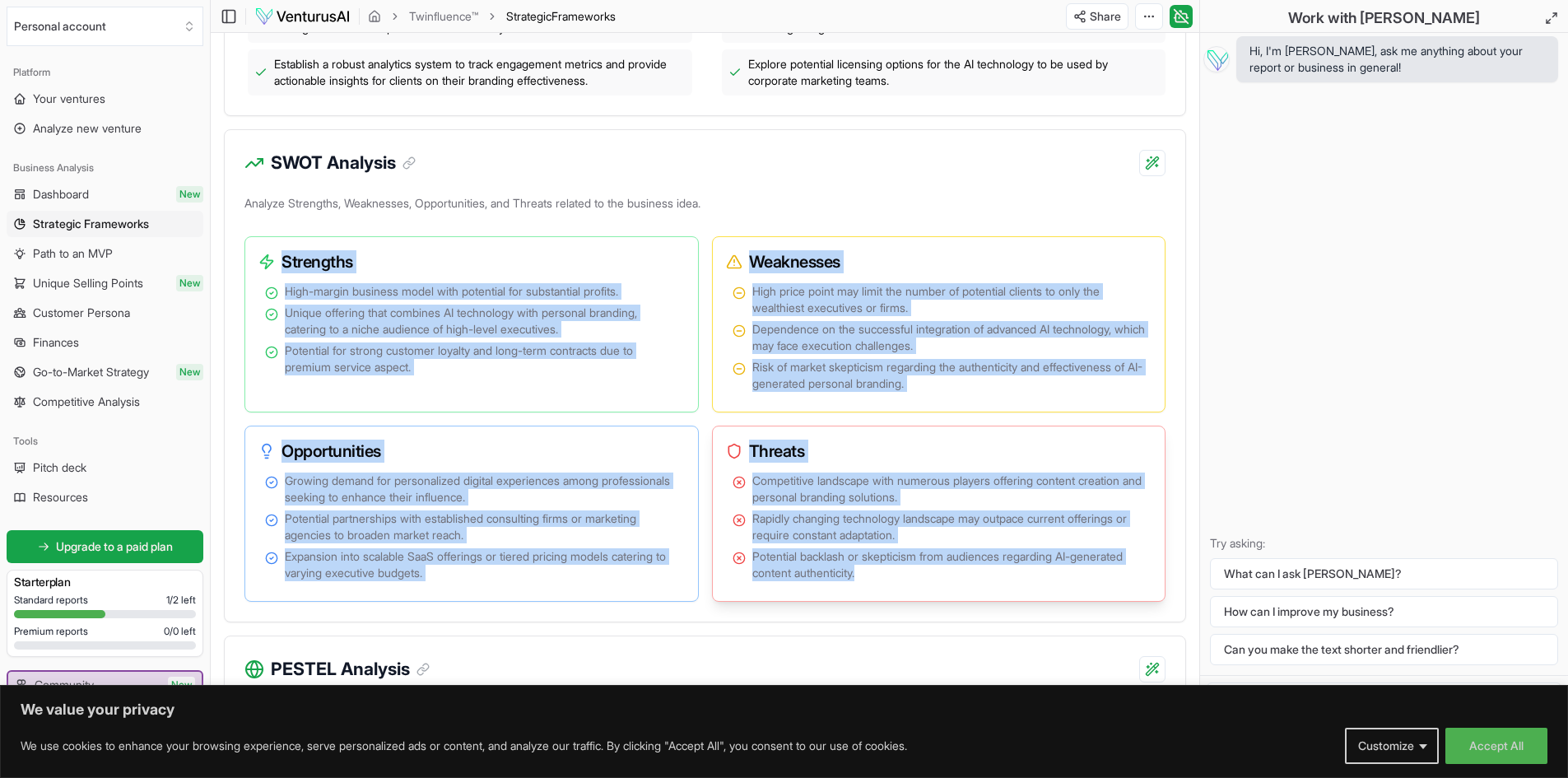
drag, startPoint x: 279, startPoint y: 258, endPoint x: 984, endPoint y: 581, distance: 775.5
click at [984, 581] on div "Strengths High-margin business model with potential for substantial profits. Un…" at bounding box center [705, 419] width 921 height 365
copy div "Strengths High-margin business model with potential for substantial profits. Un…"
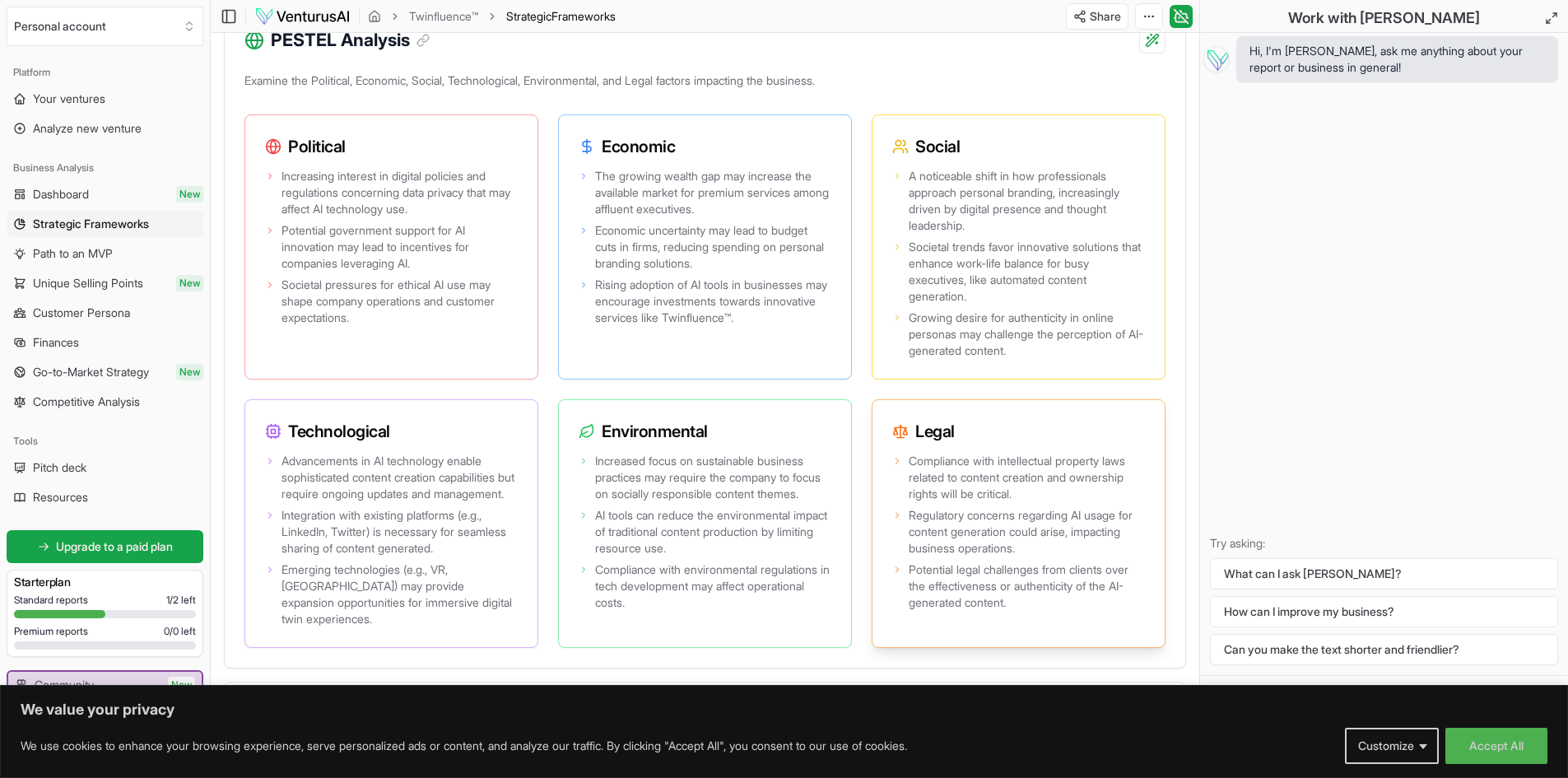
scroll to position [1565, 0]
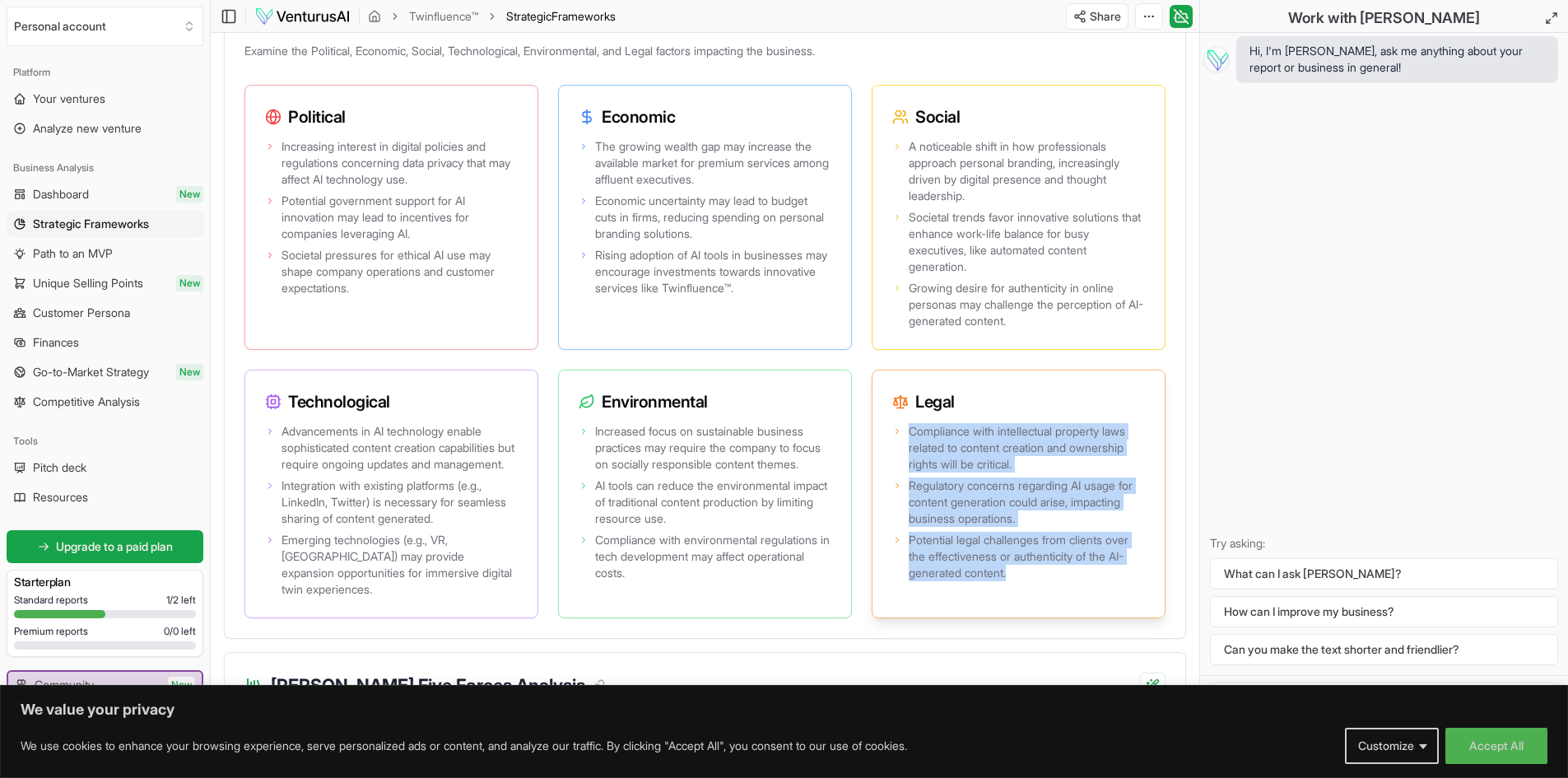
drag, startPoint x: 910, startPoint y: 421, endPoint x: 1022, endPoint y: 588, distance: 201.1
click at [1022, 588] on div "Compliance with intellectual property laws related to content creation and owne…" at bounding box center [1019, 519] width 293 height 198
copy ul "Compliance with intellectual property laws related to content creation and owne…"
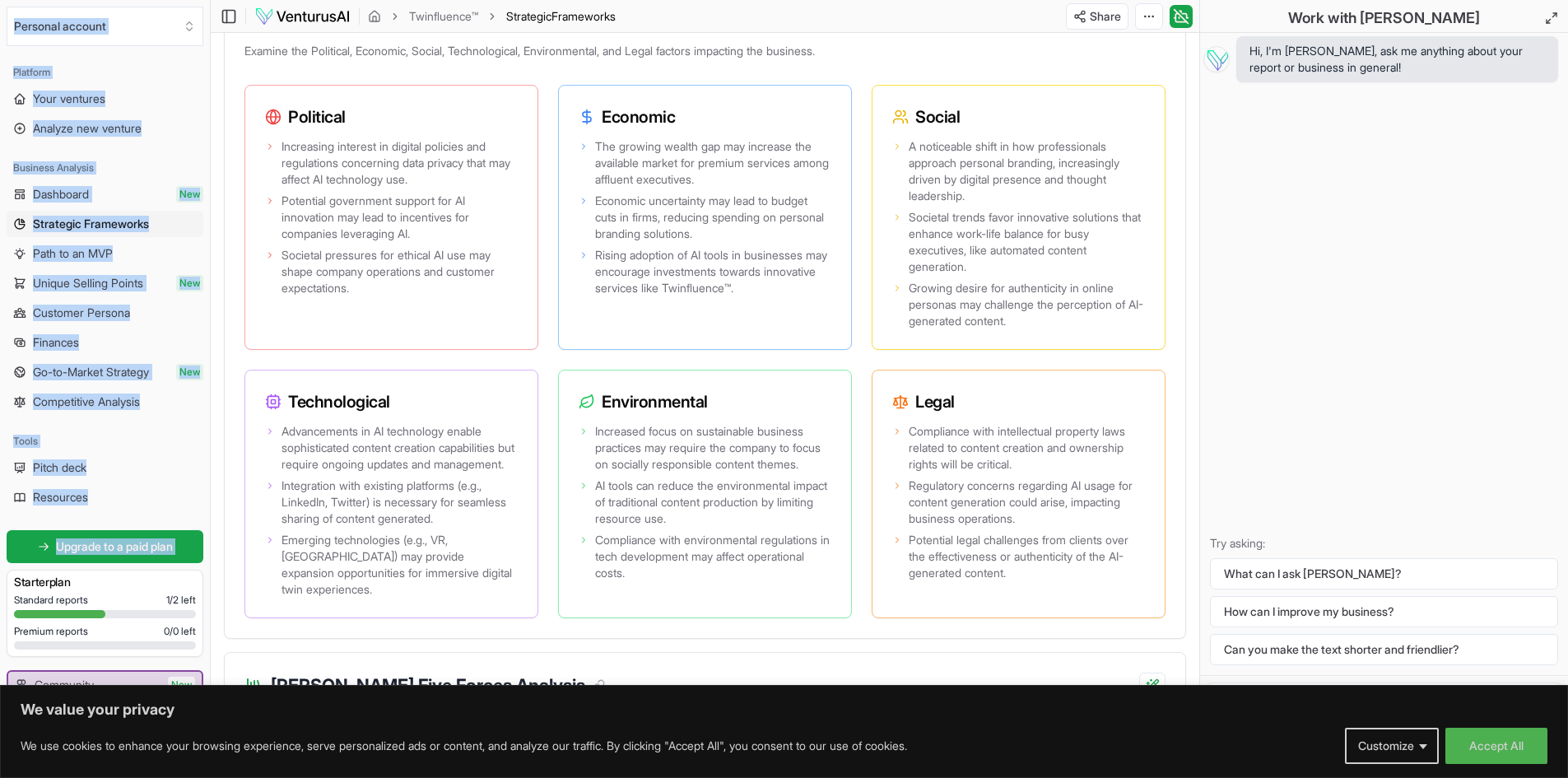
drag, startPoint x: 0, startPoint y: 591, endPoint x: -9, endPoint y: 565, distance: 27.5
